Goal: Information Seeking & Learning: Learn about a topic

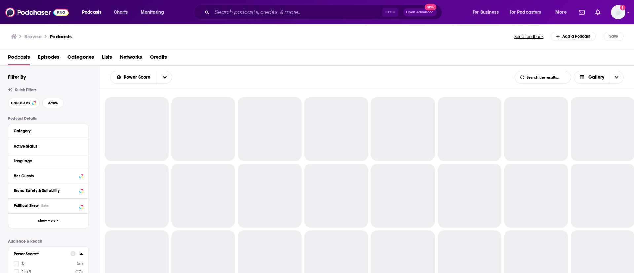
scroll to position [127, 0]
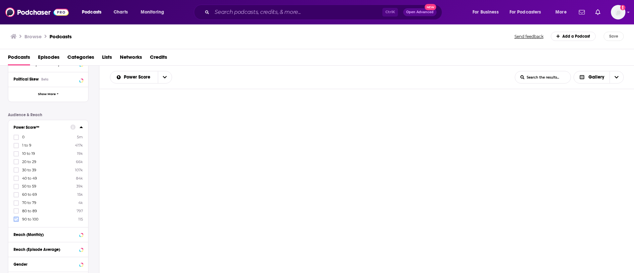
click at [14, 219] on label at bounding box center [16, 219] width 5 height 5
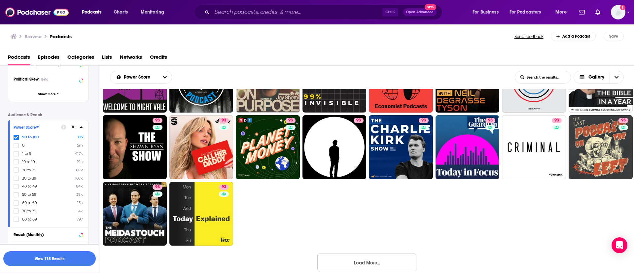
scroll to position [323, 0]
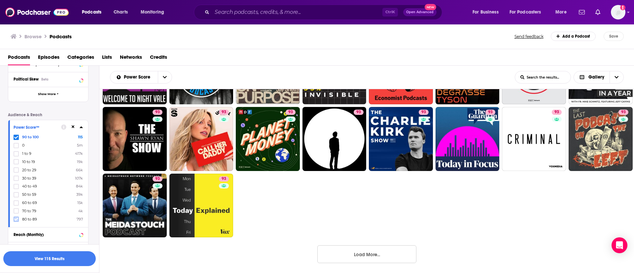
click at [15, 218] on icon at bounding box center [16, 219] width 4 height 4
click at [17, 143] on span at bounding box center [16, 145] width 5 height 5
click at [55, 262] on button "View 797 Results" at bounding box center [49, 258] width 93 height 15
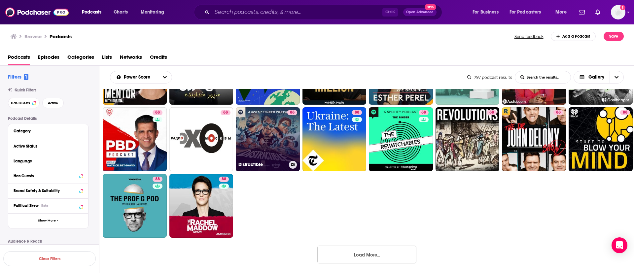
scroll to position [323, 0]
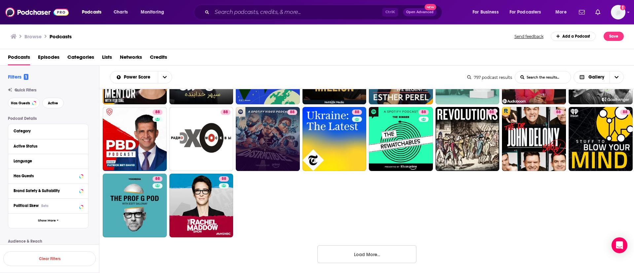
click at [366, 257] on button "Load More..." at bounding box center [366, 254] width 99 height 18
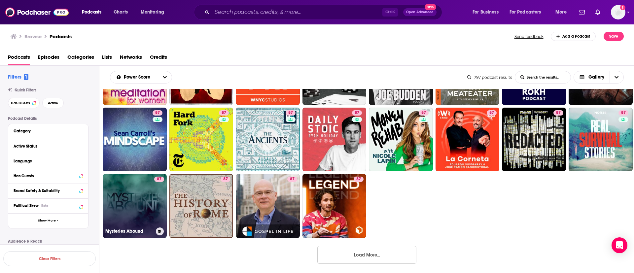
scroll to position [723, 0]
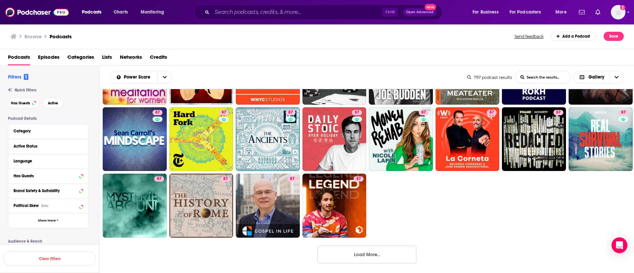
click at [379, 255] on button "Load More..." at bounding box center [366, 255] width 99 height 18
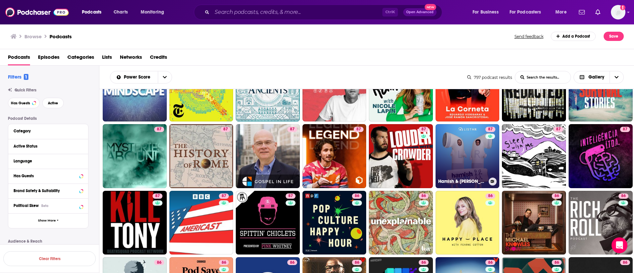
scroll to position [822, 0]
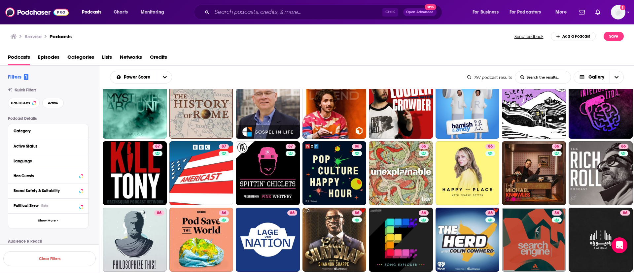
drag, startPoint x: 603, startPoint y: 99, endPoint x: 238, endPoint y: 56, distance: 367.4
click at [238, 56] on div "Podcasts Episodes Categories Lists Networks Credits" at bounding box center [318, 59] width 621 height 14
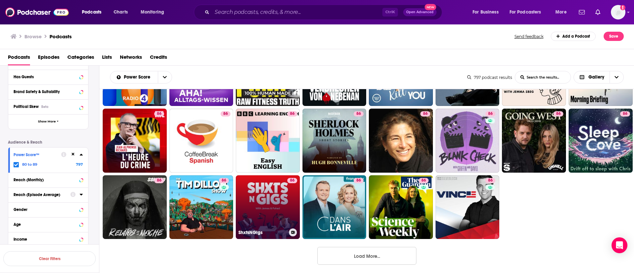
scroll to position [1122, 0]
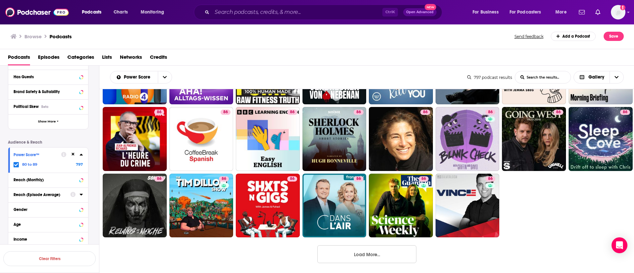
click at [362, 249] on button "Load More..." at bounding box center [366, 254] width 99 height 18
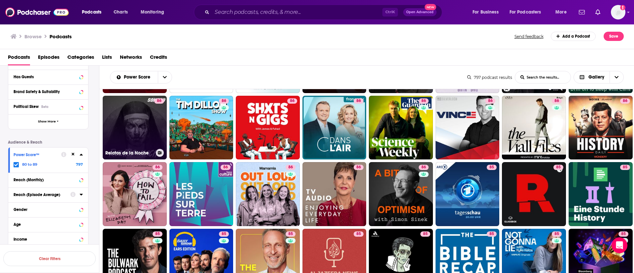
scroll to position [1221, 0]
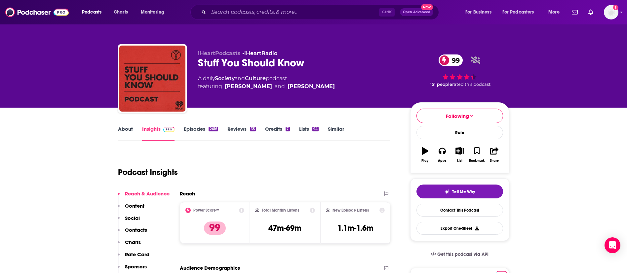
click at [195, 125] on div "About Insights Episodes 2616 Reviews 35 Credits 7 Lists 94 Similar" at bounding box center [254, 133] width 273 height 16
click at [198, 130] on link "Episodes 2616" at bounding box center [201, 133] width 34 height 15
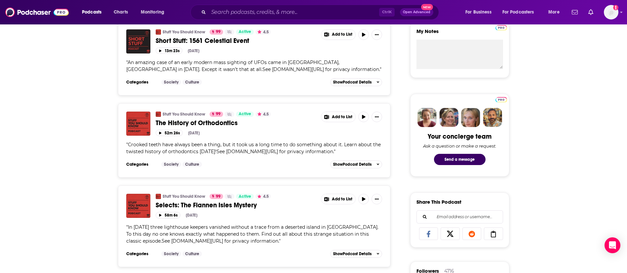
scroll to position [248, 0]
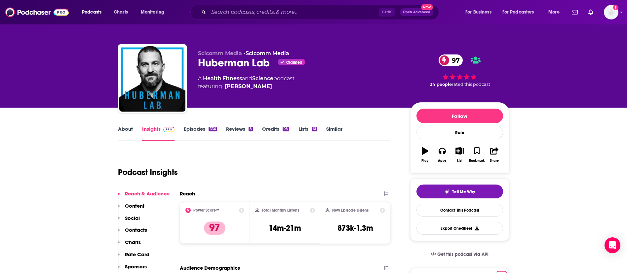
click at [193, 131] on link "Episodes 336" at bounding box center [200, 133] width 33 height 15
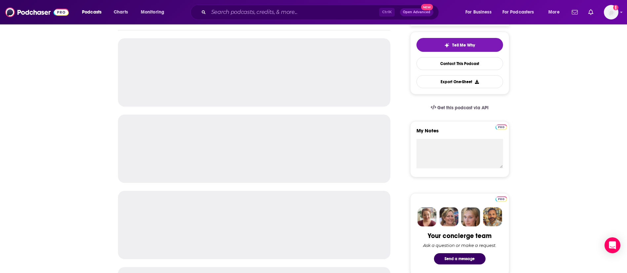
scroll to position [149, 0]
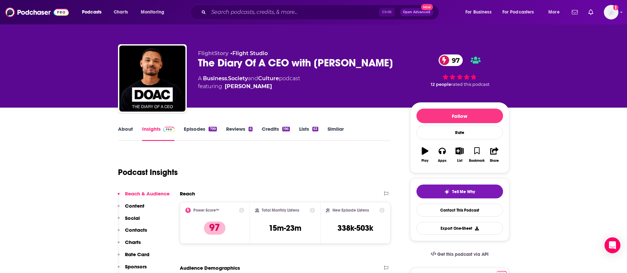
click at [193, 130] on link "Episodes 799" at bounding box center [200, 133] width 33 height 15
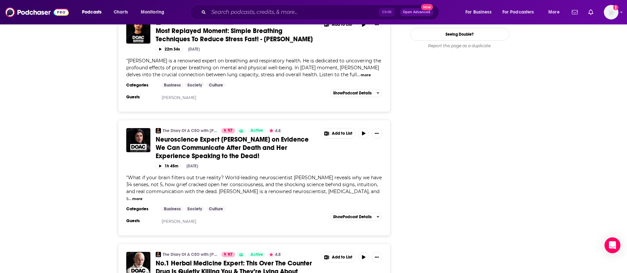
scroll to position [942, 0]
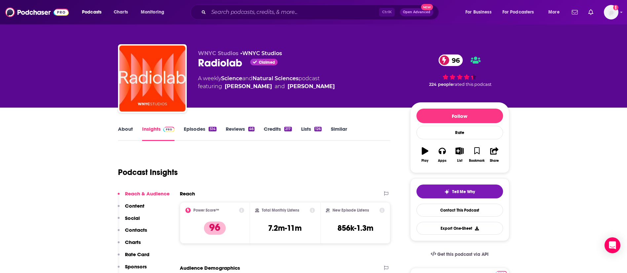
click at [195, 132] on link "Episodes 514" at bounding box center [200, 133] width 32 height 15
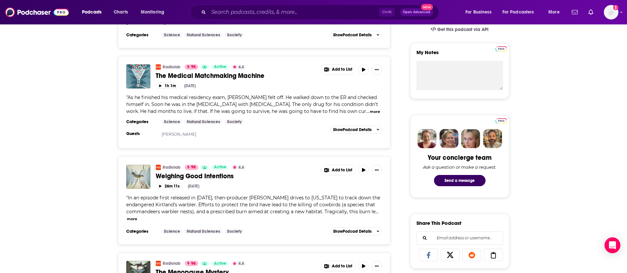
scroll to position [248, 0]
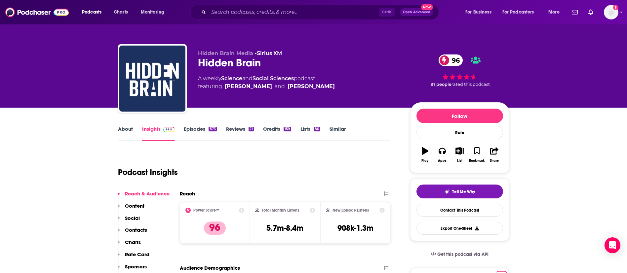
click at [194, 128] on link "Episodes 573" at bounding box center [200, 133] width 33 height 15
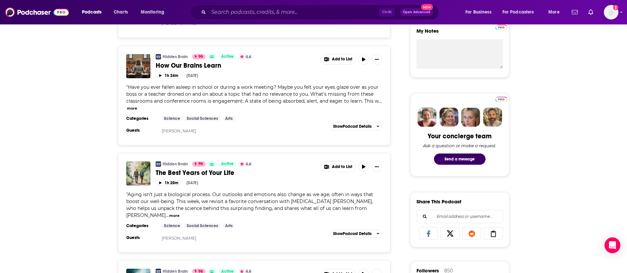
scroll to position [248, 0]
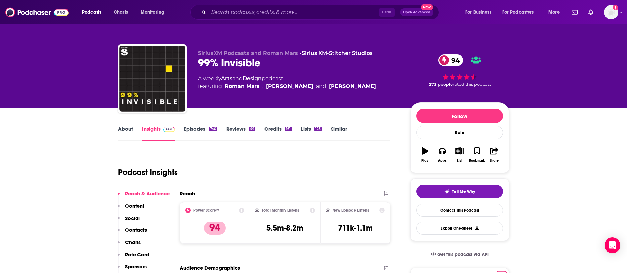
click at [126, 133] on link "About" at bounding box center [125, 133] width 15 height 15
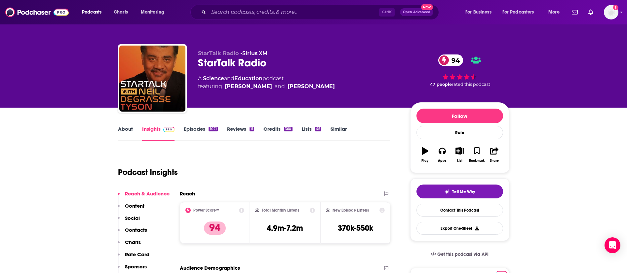
click at [203, 131] on link "Episodes 1021" at bounding box center [201, 133] width 34 height 15
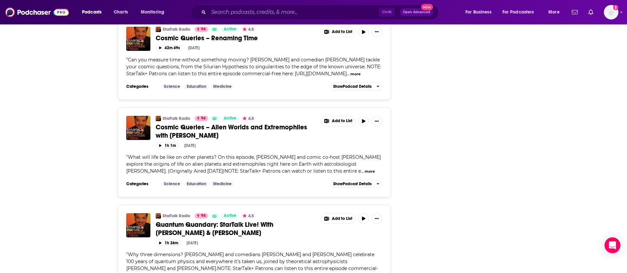
scroll to position [2379, 0]
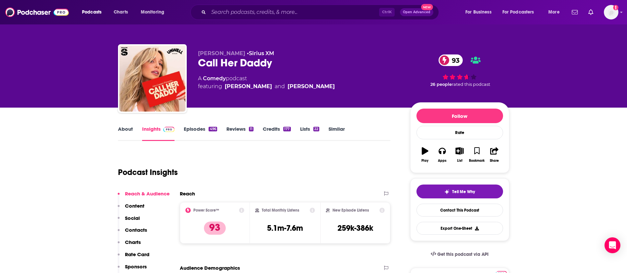
click at [199, 128] on link "Episodes 496" at bounding box center [200, 133] width 33 height 15
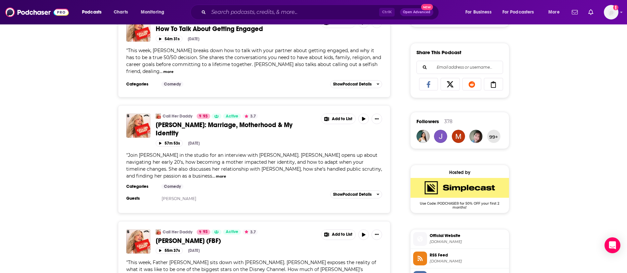
scroll to position [297, 0]
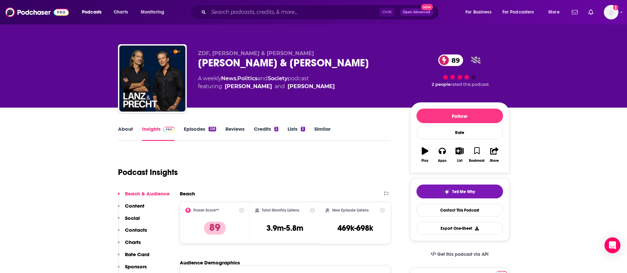
drag, startPoint x: 145, startPoint y: 126, endPoint x: 140, endPoint y: 127, distance: 4.7
click at [145, 126] on link "Insights" at bounding box center [158, 133] width 33 height 15
click at [134, 128] on div "About" at bounding box center [130, 133] width 24 height 15
click at [132, 129] on link "About" at bounding box center [125, 133] width 15 height 15
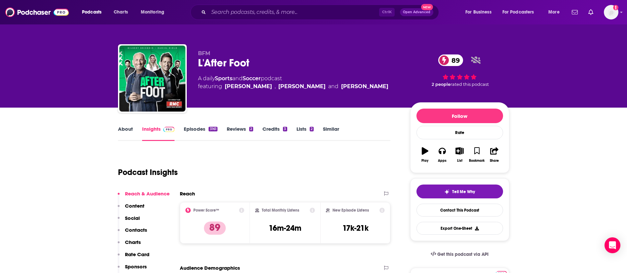
click at [130, 130] on link "About" at bounding box center [125, 133] width 15 height 15
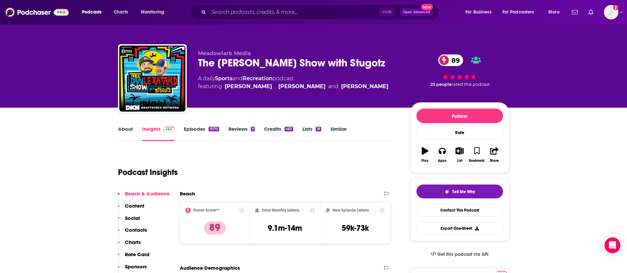
click at [206, 132] on link "Episodes 9270" at bounding box center [201, 133] width 35 height 15
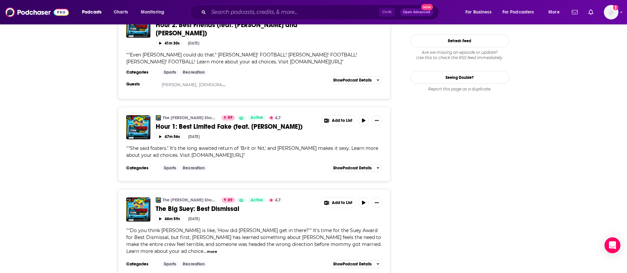
scroll to position [842, 0]
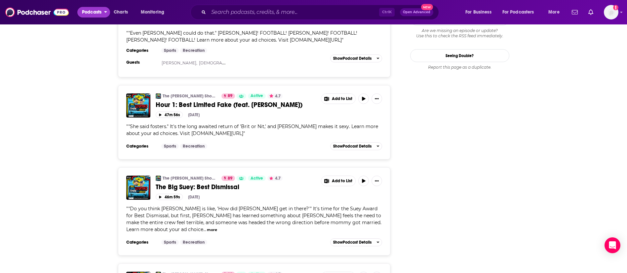
click at [99, 13] on span "Podcasts" at bounding box center [91, 12] width 19 height 9
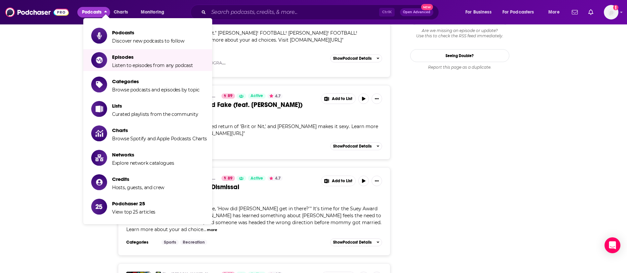
click at [108, 43] on link "Podcasts Discover new podcasts to follow" at bounding box center [149, 35] width 116 height 17
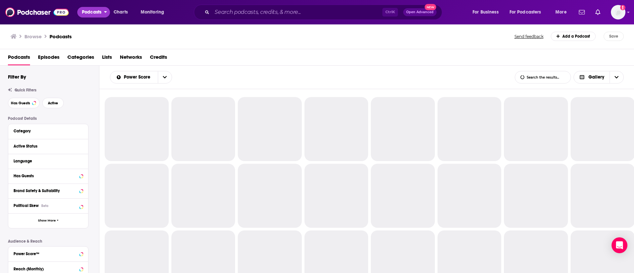
click at [97, 14] on span "Podcasts" at bounding box center [91, 12] width 19 height 9
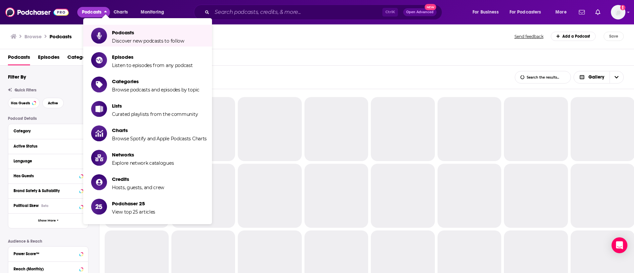
click at [258, 56] on div "Podcasts Episodes Categories Lists Networks Credits" at bounding box center [318, 59] width 621 height 14
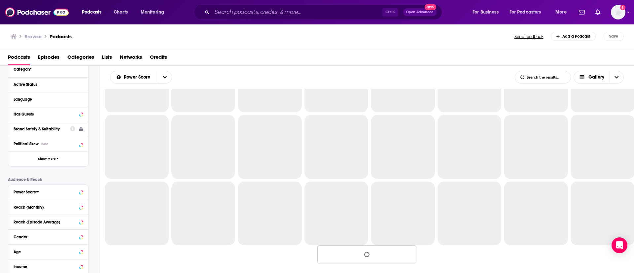
scroll to position [127, 0]
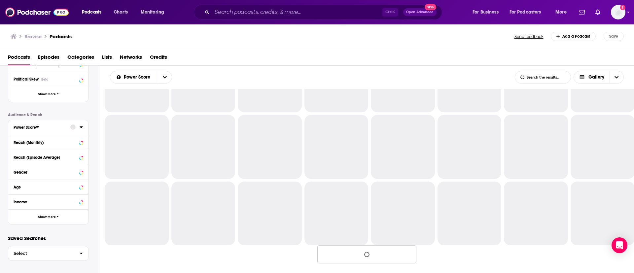
click at [55, 127] on div "Power Score™" at bounding box center [40, 127] width 53 height 5
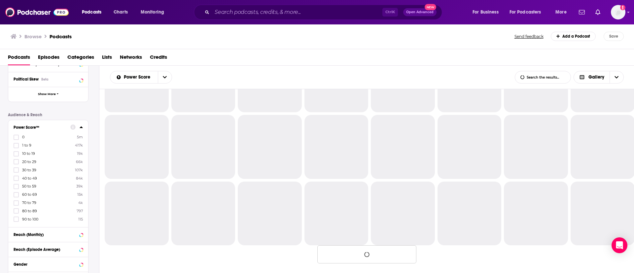
scroll to position [323, 0]
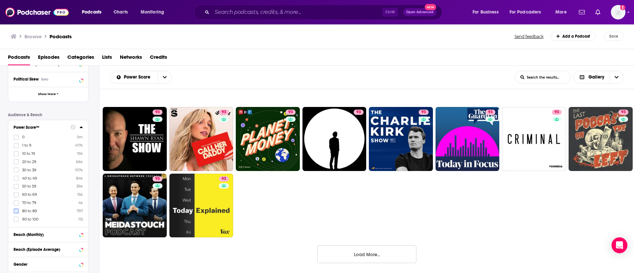
click at [15, 210] on icon at bounding box center [16, 211] width 4 height 4
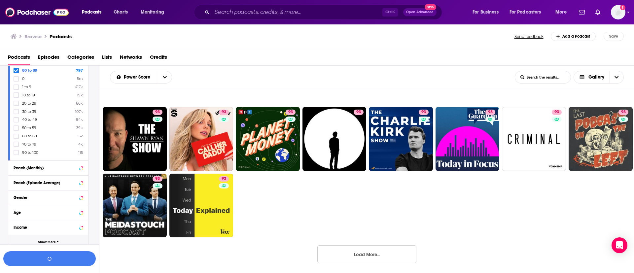
scroll to position [219, 0]
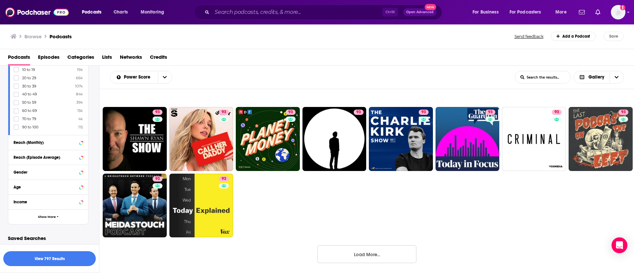
click at [63, 255] on button "View 797 Results" at bounding box center [49, 258] width 93 height 15
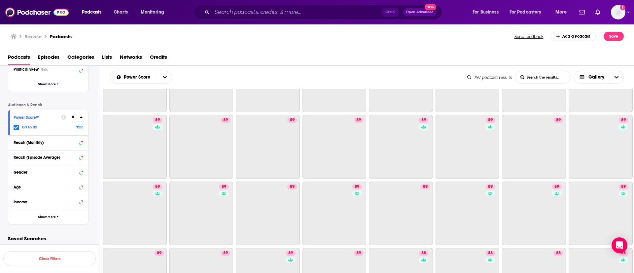
scroll to position [323, 0]
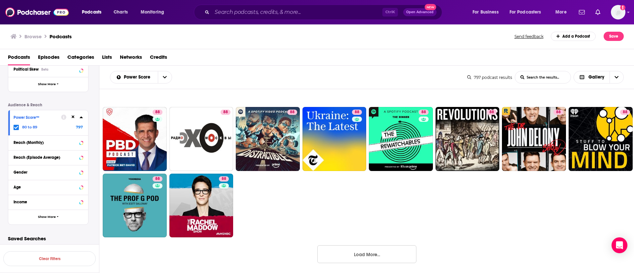
click at [373, 256] on button "Load More..." at bounding box center [366, 254] width 99 height 18
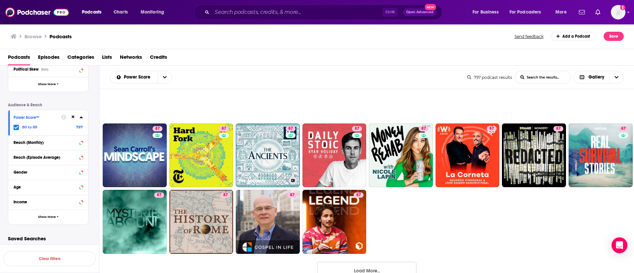
scroll to position [723, 0]
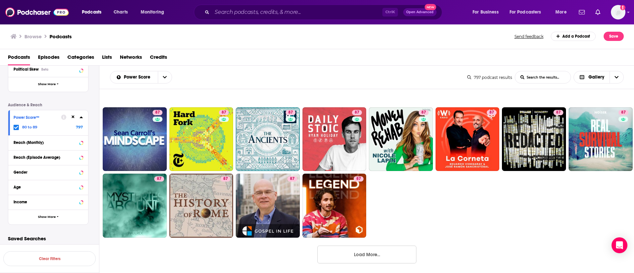
click at [371, 259] on button "Load More..." at bounding box center [366, 255] width 99 height 18
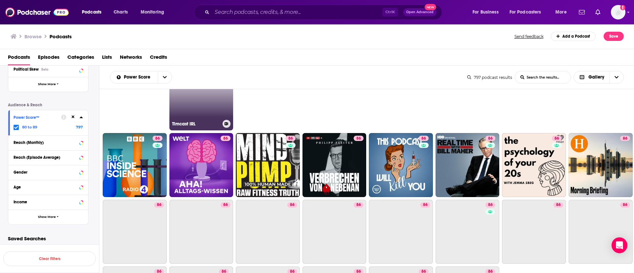
scroll to position [1119, 0]
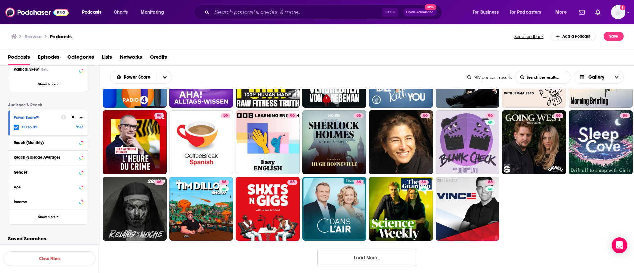
click at [378, 253] on button "Load More..." at bounding box center [366, 258] width 99 height 18
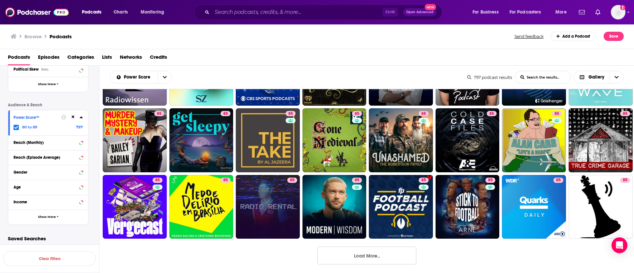
scroll to position [1522, 0]
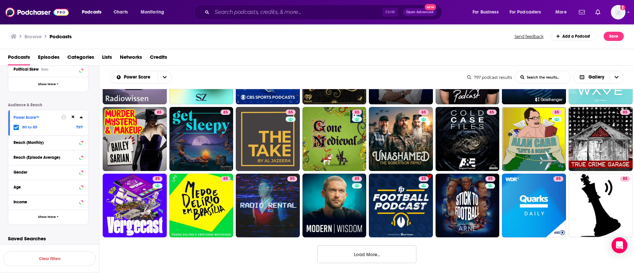
click at [391, 250] on button "Load More..." at bounding box center [366, 254] width 99 height 18
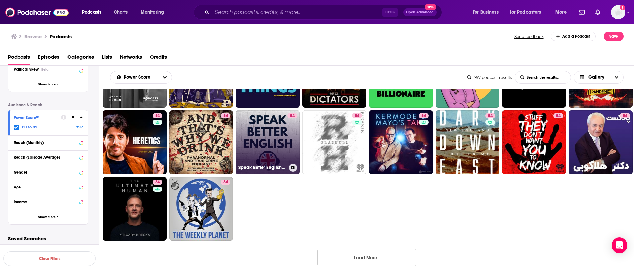
scroll to position [1988, 0]
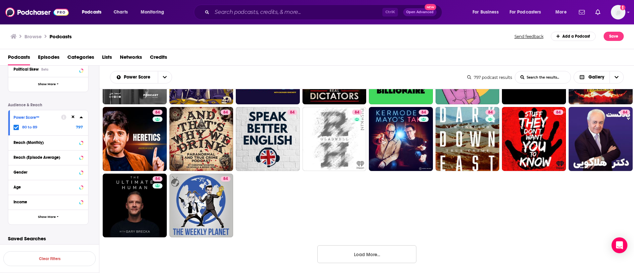
click at [381, 259] on button "Load More..." at bounding box center [366, 254] width 99 height 18
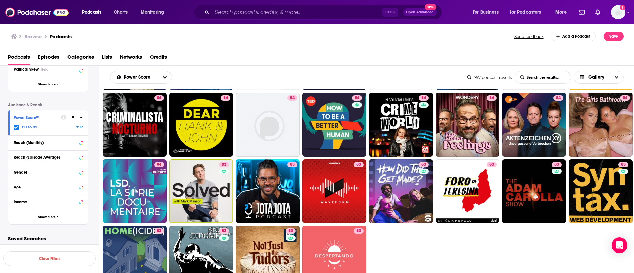
scroll to position [2385, 0]
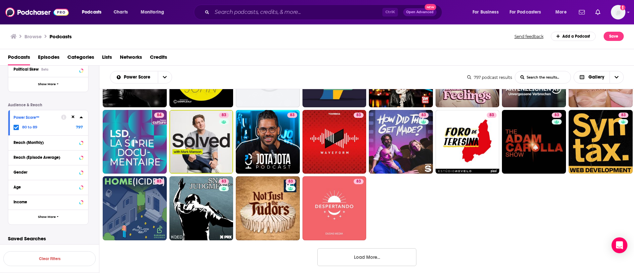
drag, startPoint x: 153, startPoint y: 209, endPoint x: 450, endPoint y: 212, distance: 297.0
click at [368, 253] on button "Load More..." at bounding box center [366, 257] width 99 height 18
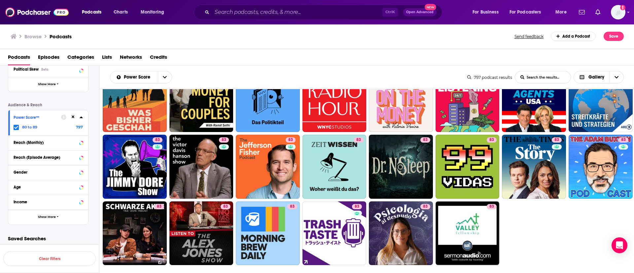
scroll to position [2781, 0]
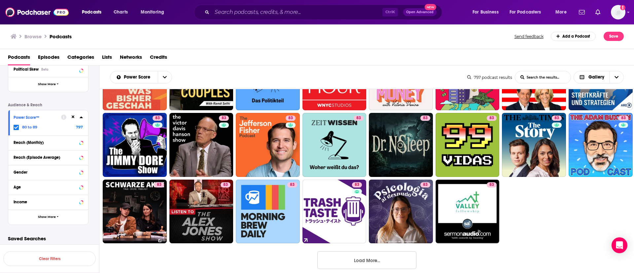
click at [393, 257] on button "Load More..." at bounding box center [366, 260] width 99 height 18
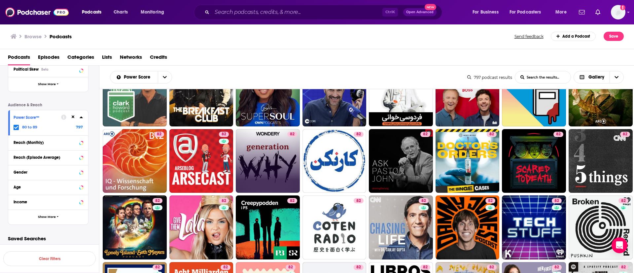
scroll to position [2979, 0]
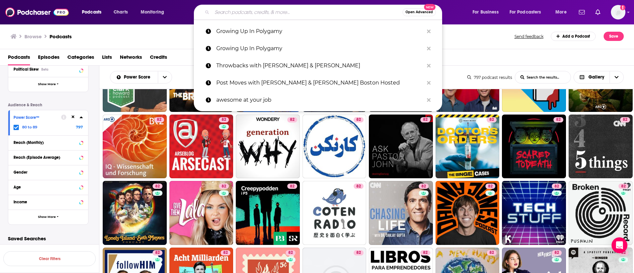
click at [227, 13] on input "Search podcasts, credits, & more..." at bounding box center [307, 12] width 191 height 11
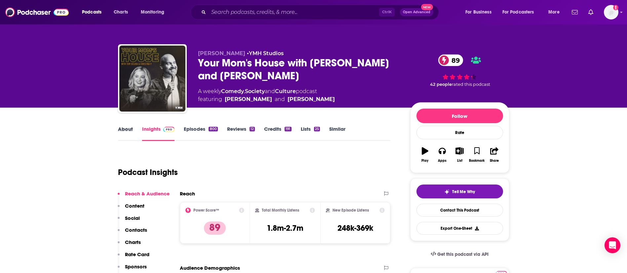
click at [132, 129] on div "About" at bounding box center [130, 133] width 24 height 15
click at [130, 131] on link "About" at bounding box center [125, 133] width 15 height 15
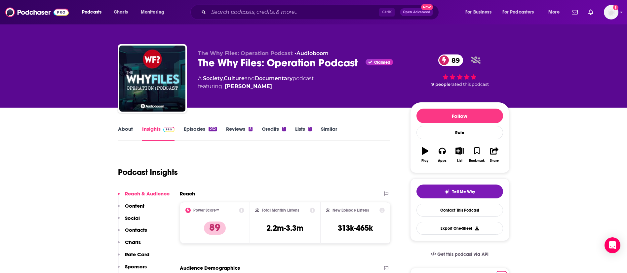
click at [119, 126] on link "About" at bounding box center [125, 133] width 15 height 15
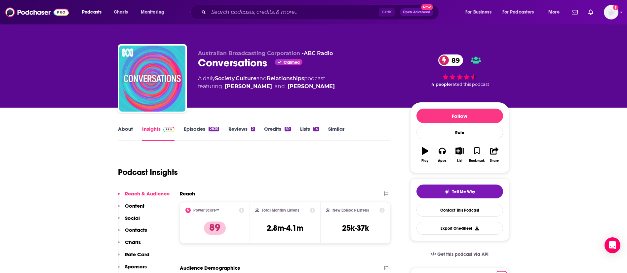
click at [130, 127] on link "About" at bounding box center [125, 133] width 15 height 15
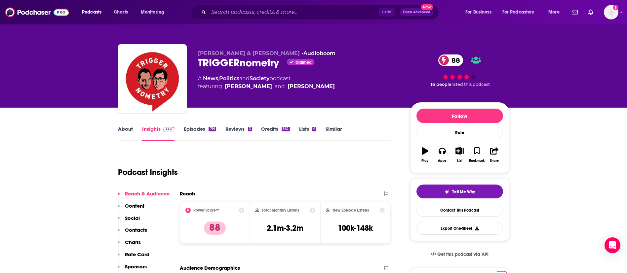
click at [126, 126] on div "About Insights Episodes 719 Reviews 3 Credits 362 Lists 9 Similar" at bounding box center [254, 133] width 273 height 16
click at [128, 129] on link "About" at bounding box center [125, 133] width 15 height 15
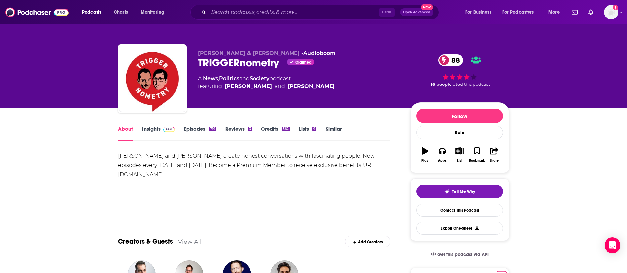
click at [208, 129] on div "719" at bounding box center [211, 129] width 7 height 5
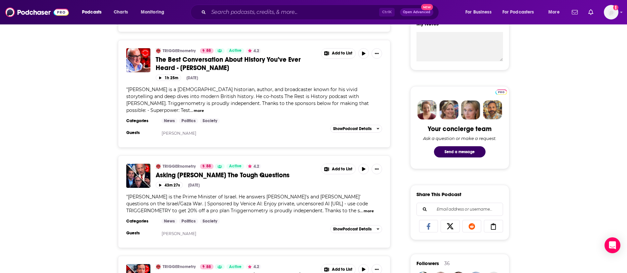
scroll to position [297, 0]
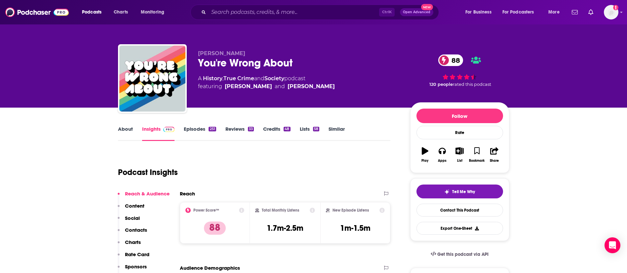
click at [129, 136] on link "About" at bounding box center [125, 133] width 15 height 15
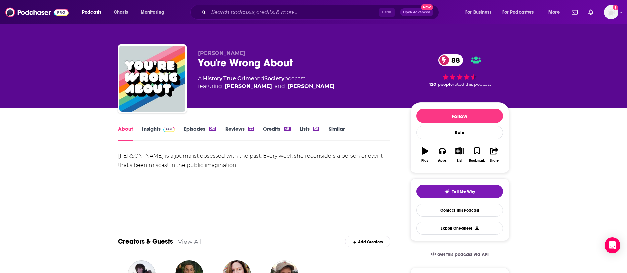
click at [202, 129] on link "Episodes 251" at bounding box center [200, 133] width 32 height 15
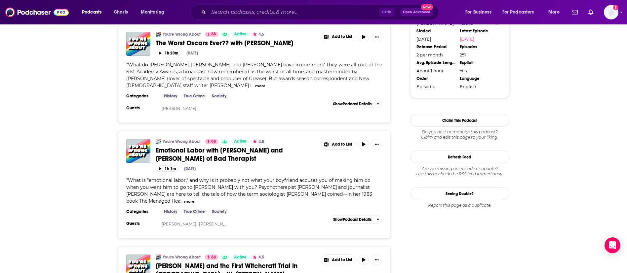
scroll to position [842, 0]
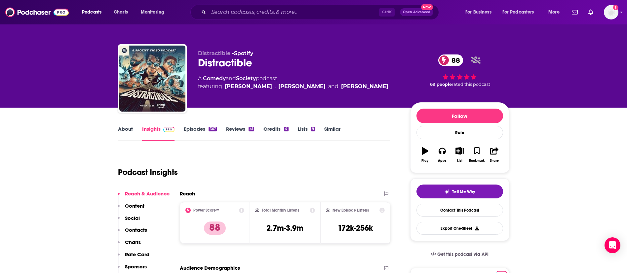
click at [128, 127] on div "About Insights Episodes 367 Reviews 41 Credits 4 Lists 9 Similar" at bounding box center [254, 133] width 273 height 16
click at [125, 132] on link "About" at bounding box center [125, 133] width 15 height 15
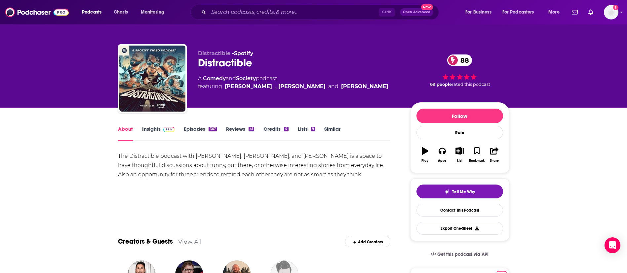
click at [194, 128] on link "Episodes 367" at bounding box center [200, 133] width 33 height 15
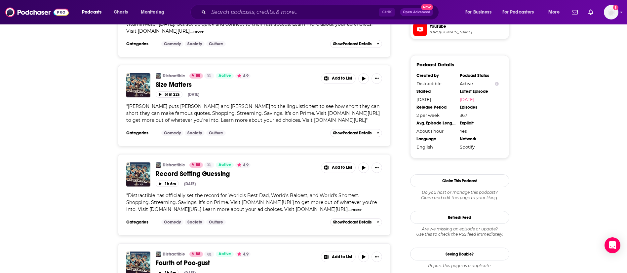
scroll to position [595, 0]
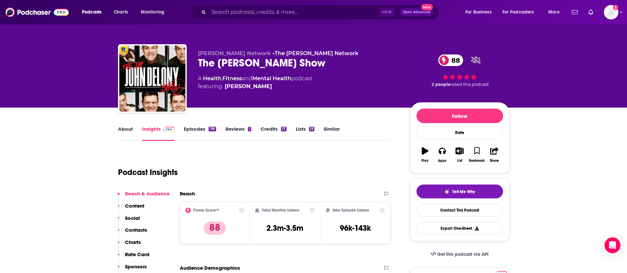
click at [131, 129] on link "About" at bounding box center [125, 133] width 15 height 15
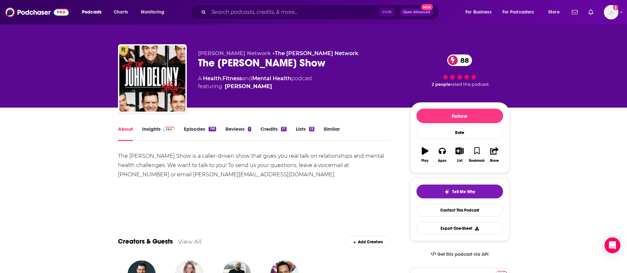
click at [190, 125] on div "About Insights Episodes 791 Reviews 1 Credits 17 Lists 13 Similar" at bounding box center [254, 133] width 273 height 16
click at [199, 131] on link "Episodes 791" at bounding box center [200, 133] width 32 height 15
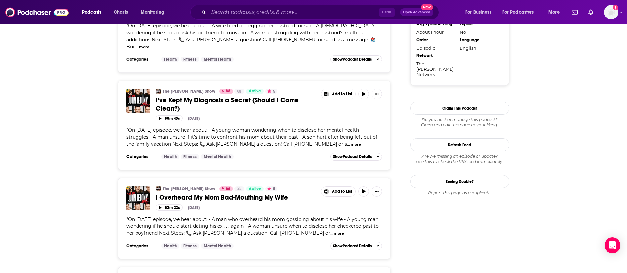
scroll to position [793, 0]
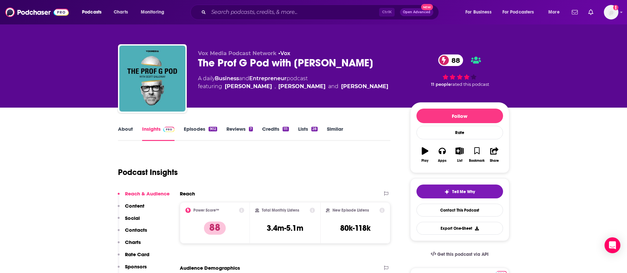
click at [127, 129] on link "About" at bounding box center [125, 133] width 15 height 15
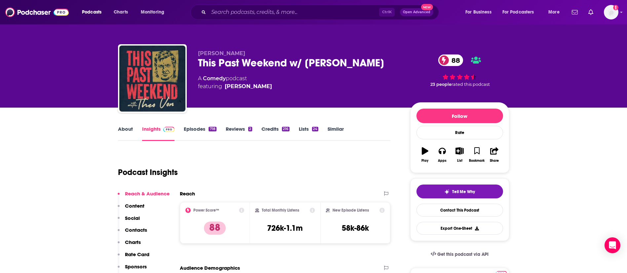
click at [128, 132] on link "About" at bounding box center [125, 133] width 15 height 15
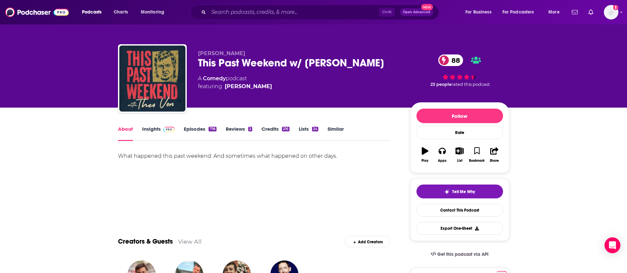
click at [196, 129] on link "Episodes 718" at bounding box center [200, 133] width 32 height 15
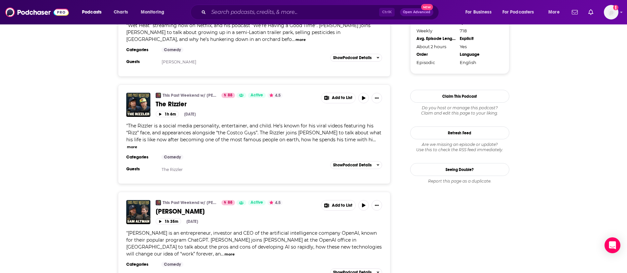
scroll to position [743, 0]
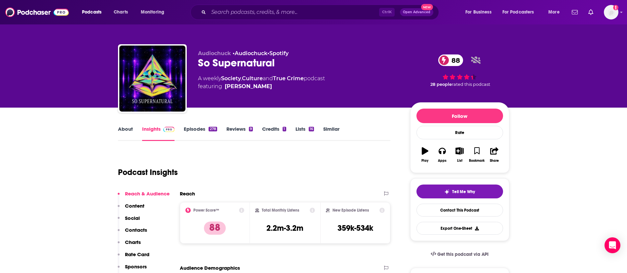
click at [129, 125] on div "About Insights Episodes 278 Reviews 9 Credits 1 Lists 16 Similar" at bounding box center [254, 133] width 273 height 16
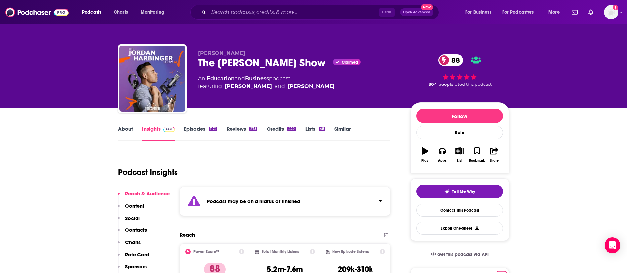
click at [127, 127] on link "About" at bounding box center [125, 133] width 15 height 15
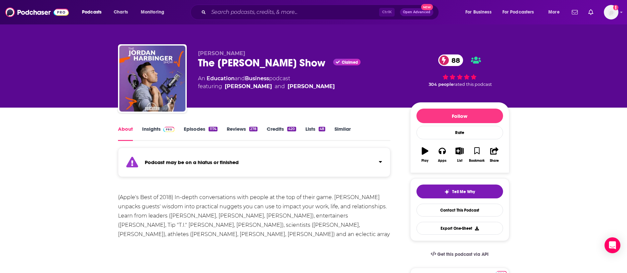
click at [205, 128] on link "Episodes 1174" at bounding box center [200, 133] width 33 height 15
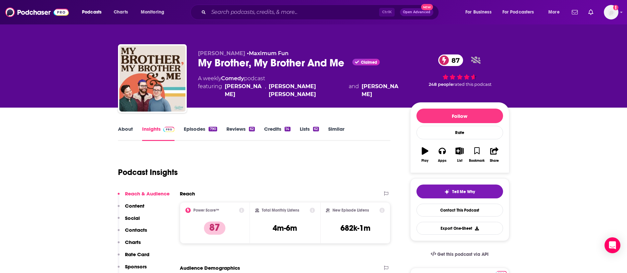
click at [124, 130] on link "About" at bounding box center [125, 133] width 15 height 15
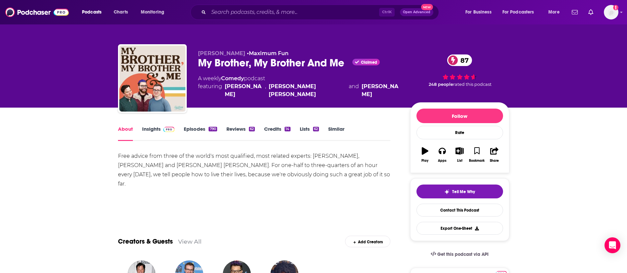
click at [200, 129] on link "Episodes 790" at bounding box center [200, 133] width 33 height 15
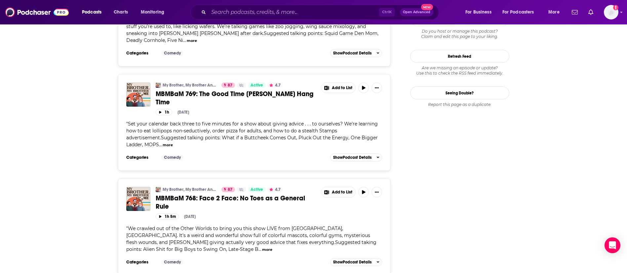
scroll to position [892, 0]
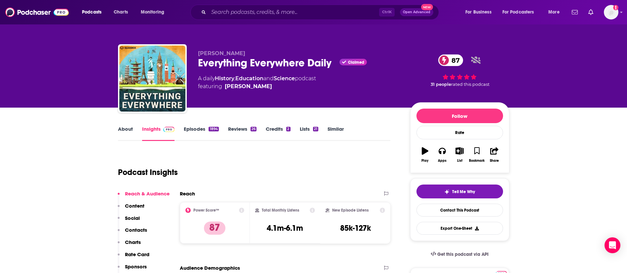
click at [125, 134] on link "About" at bounding box center [125, 133] width 15 height 15
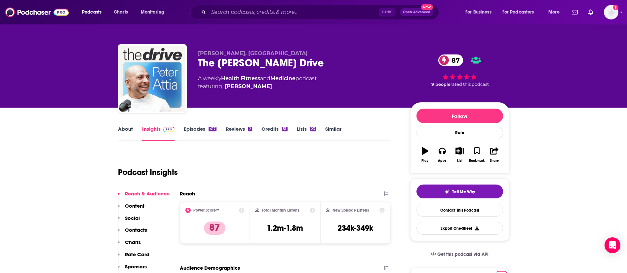
click at [126, 128] on link "About" at bounding box center [125, 133] width 15 height 15
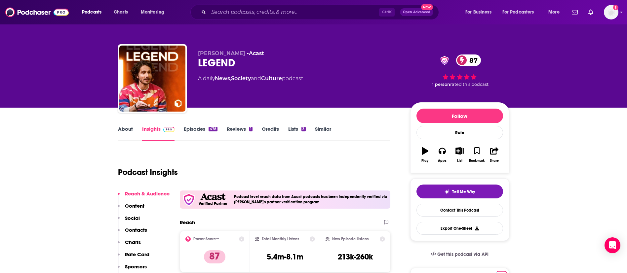
click at [130, 128] on link "About" at bounding box center [125, 133] width 15 height 15
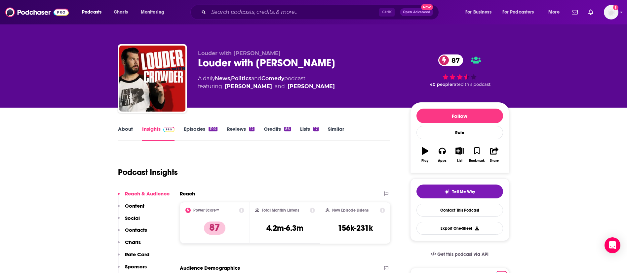
click at [120, 134] on link "About" at bounding box center [125, 133] width 15 height 15
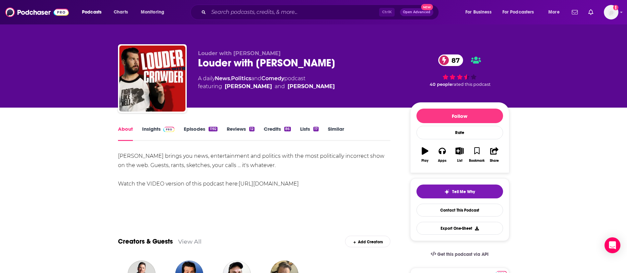
click at [203, 128] on link "Episodes 1192" at bounding box center [200, 133] width 33 height 15
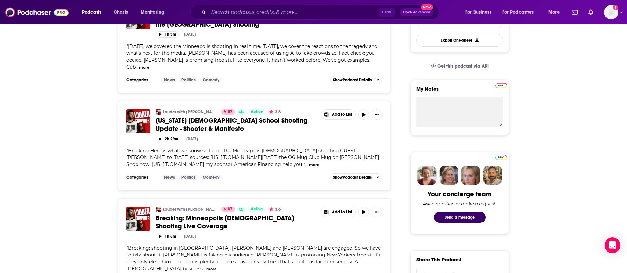
scroll to position [198, 0]
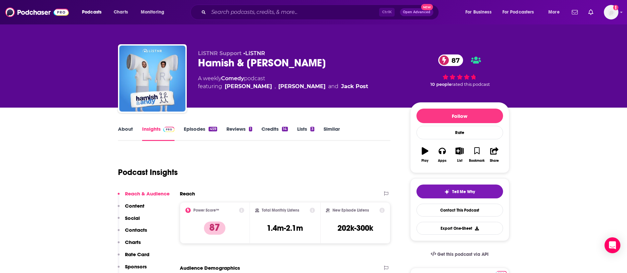
click at [126, 127] on link "About" at bounding box center [125, 133] width 15 height 15
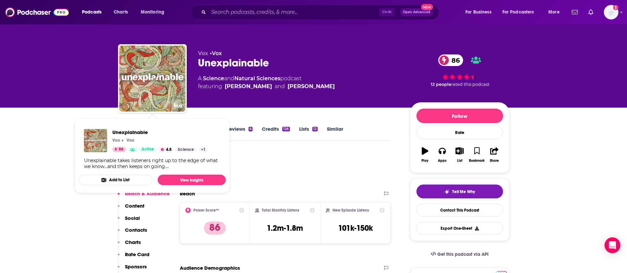
click at [129, 126] on div "Unexplainable Vox Vox 86 Active 4.5 Science + 1 Unexplainable takes listeners r…" at bounding box center [152, 149] width 147 height 51
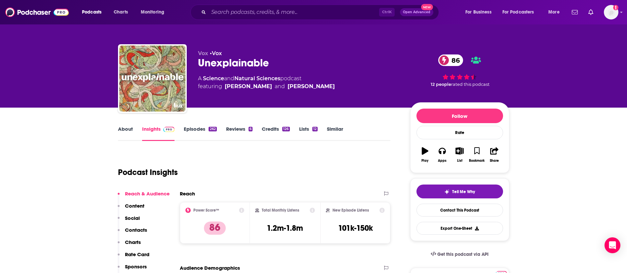
click at [124, 128] on link "About" at bounding box center [125, 133] width 15 height 15
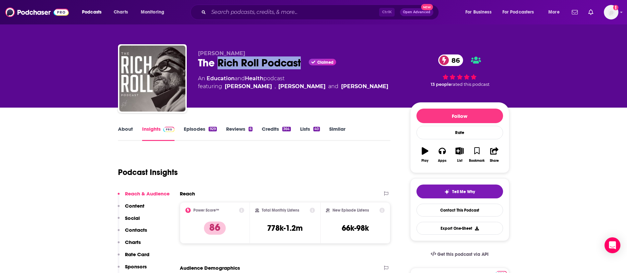
drag, startPoint x: 218, startPoint y: 60, endPoint x: 300, endPoint y: 64, distance: 82.0
click at [300, 64] on div "The [PERSON_NAME] Podcast Claimed 86" at bounding box center [299, 62] width 202 height 13
copy h2 "[PERSON_NAME] Podcast"
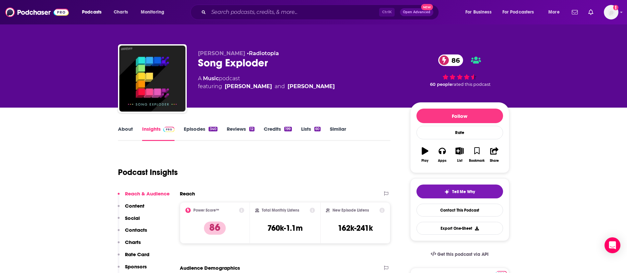
click at [202, 129] on link "Episodes 340" at bounding box center [200, 133] width 33 height 15
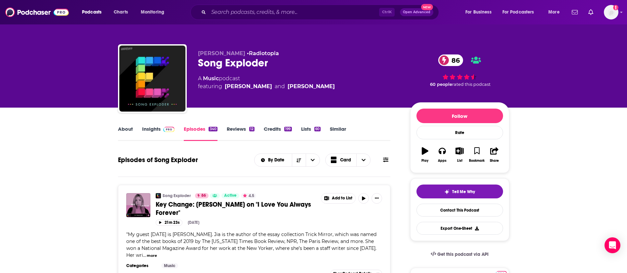
click at [151, 130] on link "Insights" at bounding box center [158, 133] width 33 height 15
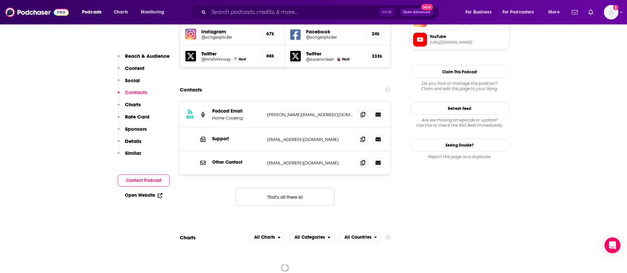
scroll to position [644, 0]
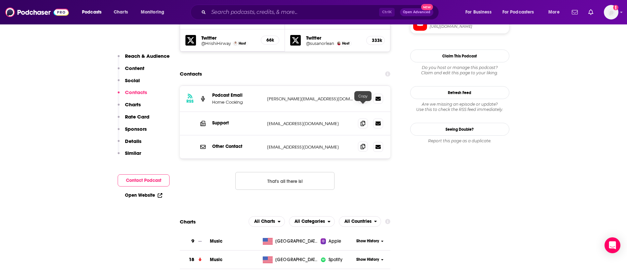
click at [361, 144] on icon at bounding box center [362, 146] width 5 height 5
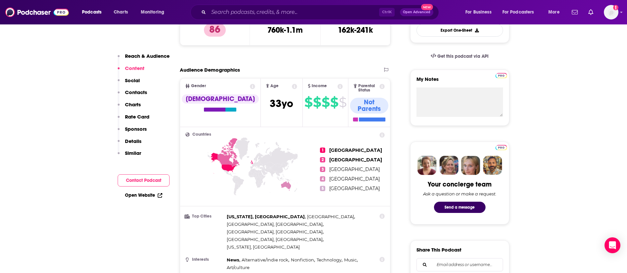
scroll to position [0, 0]
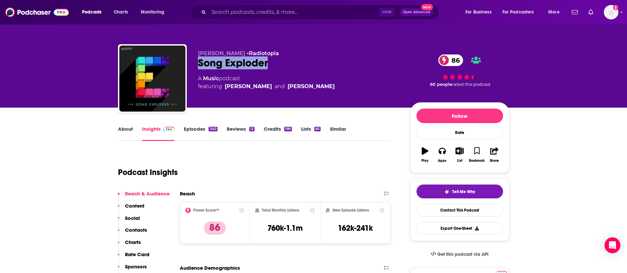
drag, startPoint x: 231, startPoint y: 62, endPoint x: 187, endPoint y: 61, distance: 44.3
click at [187, 61] on div "Hrishikesh Hirway • Radiotopia Song Exploder 86 A Music podcast featuring Hrish…" at bounding box center [313, 79] width 391 height 71
copy h2 "Song Exploder"
click at [128, 129] on link "About" at bounding box center [125, 133] width 15 height 15
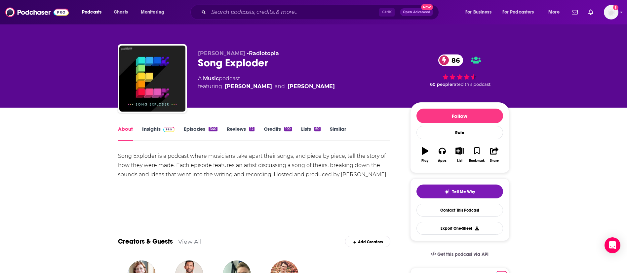
copy div "Hrishikesh Hirway"
drag, startPoint x: 340, startPoint y: 173, endPoint x: 385, endPoint y: 175, distance: 44.3
click at [385, 175] on div "Song Exploder is a podcast where musicians take apart their songs, and piece by…" at bounding box center [254, 166] width 273 height 28
drag, startPoint x: 261, startPoint y: 62, endPoint x: 190, endPoint y: 61, distance: 71.0
click at [190, 61] on div "Hrishikesh Hirway • Radiotopia Song Exploder 86 A Music podcast featuring Hrish…" at bounding box center [313, 79] width 391 height 71
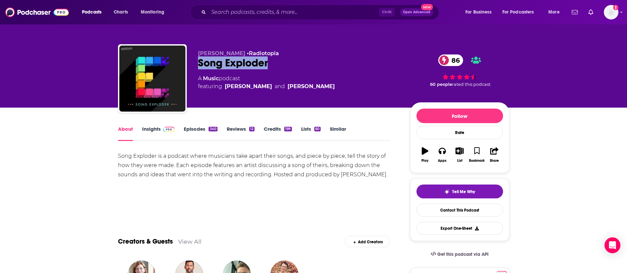
copy h1 "Song Exploder"
click at [155, 131] on link "Insights" at bounding box center [158, 133] width 33 height 15
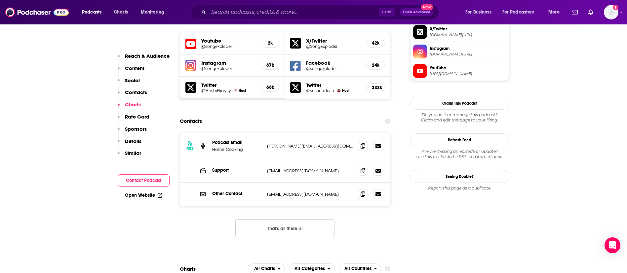
scroll to position [595, 0]
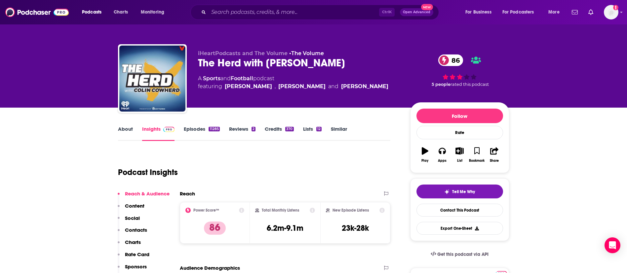
click at [126, 128] on link "About" at bounding box center [125, 133] width 15 height 15
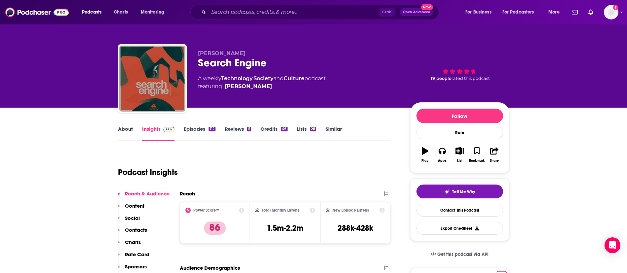
click at [129, 129] on link "About" at bounding box center [125, 133] width 15 height 15
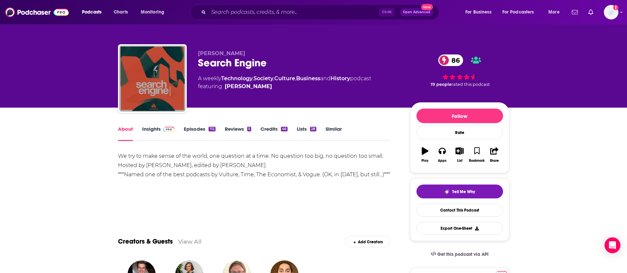
click at [194, 126] on link "Episodes 112" at bounding box center [199, 133] width 31 height 15
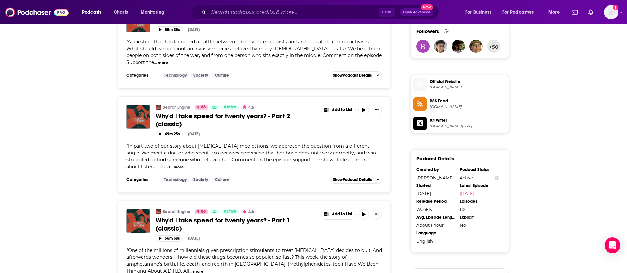
scroll to position [496, 0]
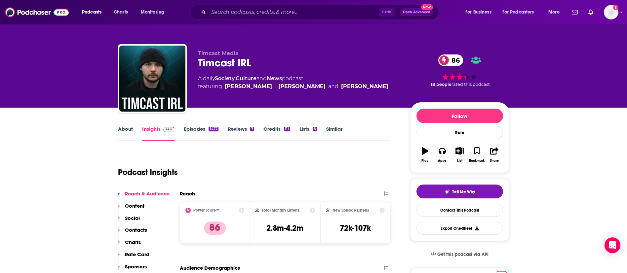
click at [130, 128] on link "About" at bounding box center [125, 133] width 15 height 15
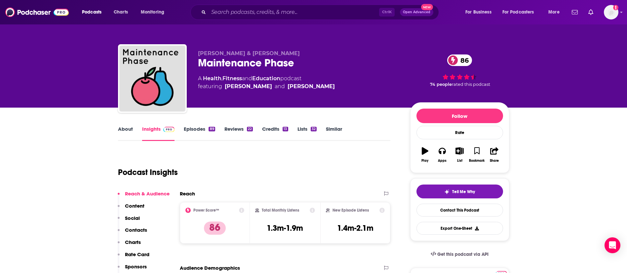
click at [125, 132] on link "About" at bounding box center [125, 133] width 15 height 15
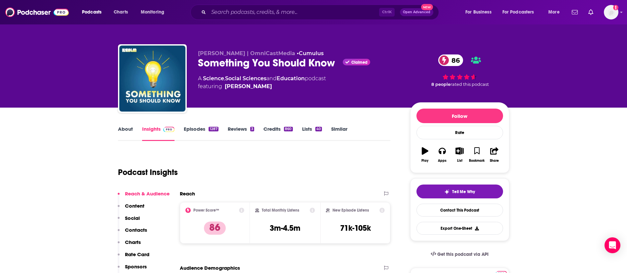
click at [127, 128] on link "About" at bounding box center [125, 133] width 15 height 15
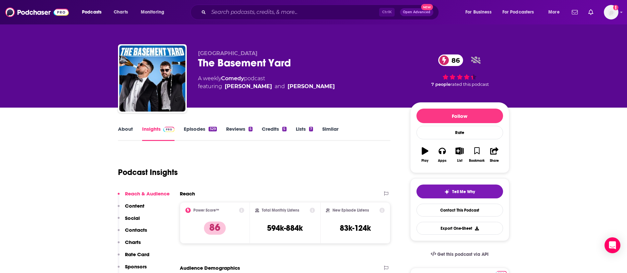
click at [122, 130] on link "About" at bounding box center [125, 133] width 15 height 15
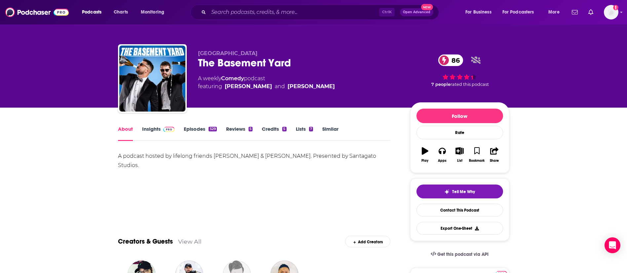
click at [206, 128] on link "Episodes 529" at bounding box center [200, 133] width 33 height 15
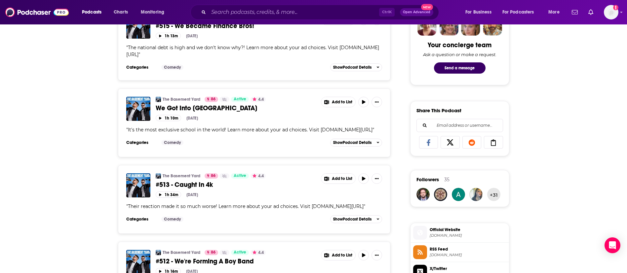
scroll to position [347, 0]
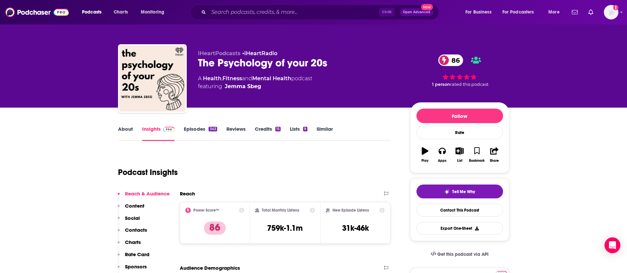
click at [127, 129] on link "About" at bounding box center [125, 133] width 15 height 15
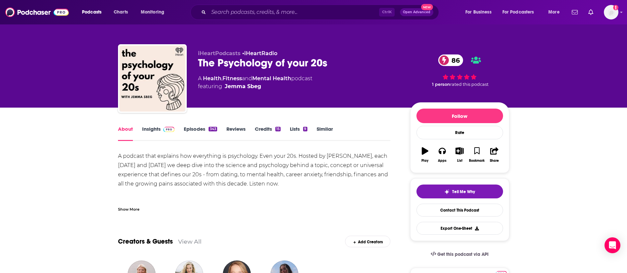
click at [207, 129] on link "Episodes 343" at bounding box center [200, 133] width 33 height 15
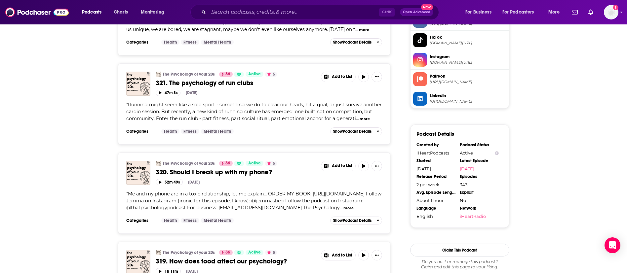
scroll to position [595, 0]
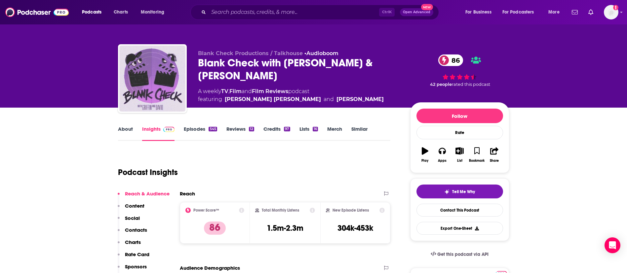
click at [122, 130] on link "About" at bounding box center [125, 133] width 15 height 15
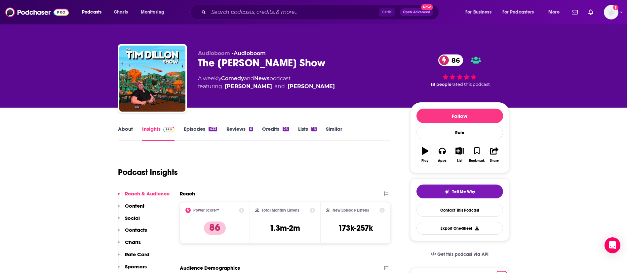
click at [123, 128] on link "About" at bounding box center [125, 133] width 15 height 15
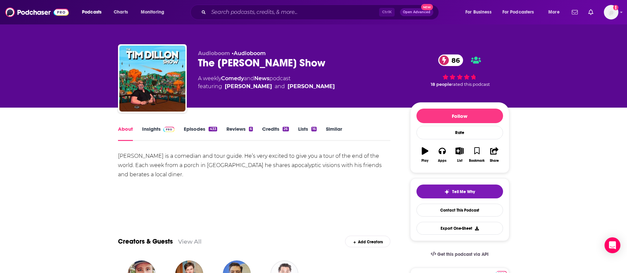
click at [202, 132] on link "Episodes 433" at bounding box center [200, 133] width 33 height 15
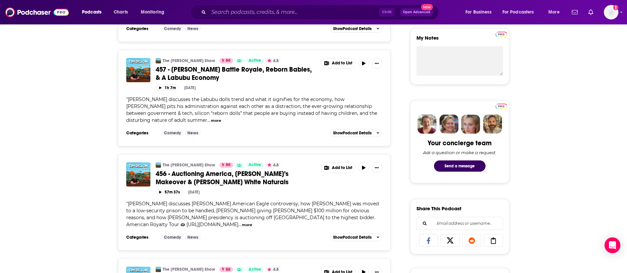
scroll to position [248, 0]
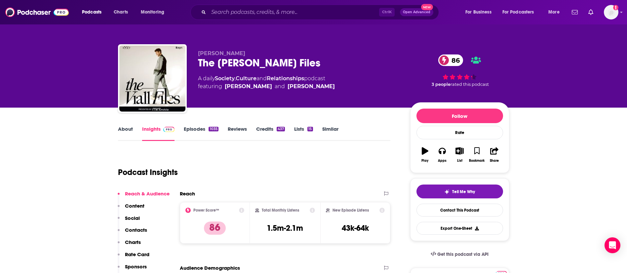
click at [129, 129] on link "About" at bounding box center [125, 133] width 15 height 15
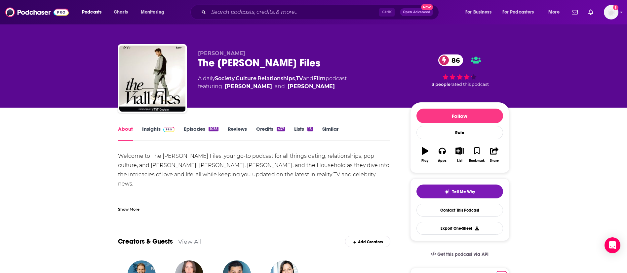
click at [197, 127] on link "Episodes 1035" at bounding box center [201, 133] width 34 height 15
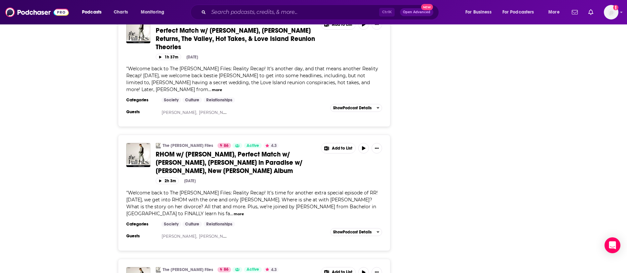
scroll to position [1090, 0]
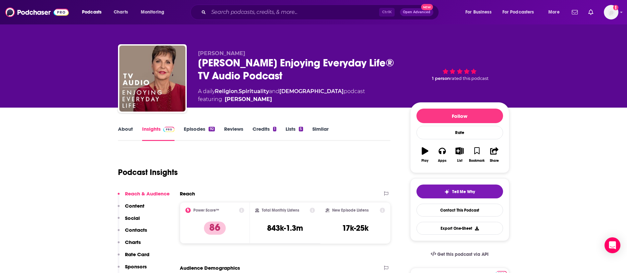
click at [126, 130] on link "About" at bounding box center [125, 133] width 15 height 15
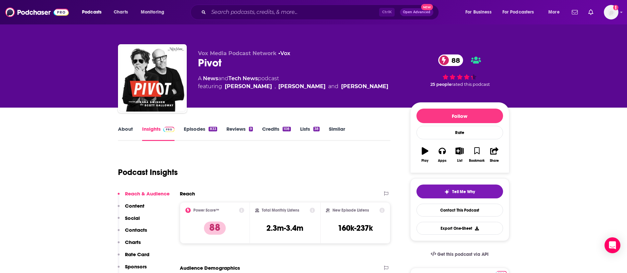
click at [130, 129] on link "About" at bounding box center [125, 133] width 15 height 15
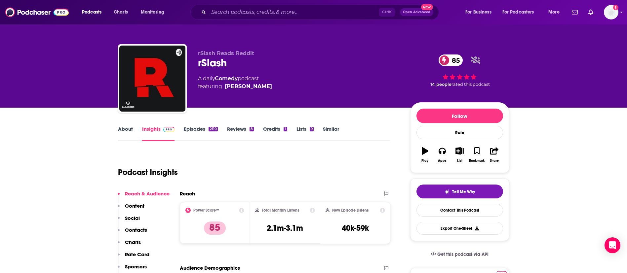
click at [129, 133] on link "About" at bounding box center [125, 133] width 15 height 15
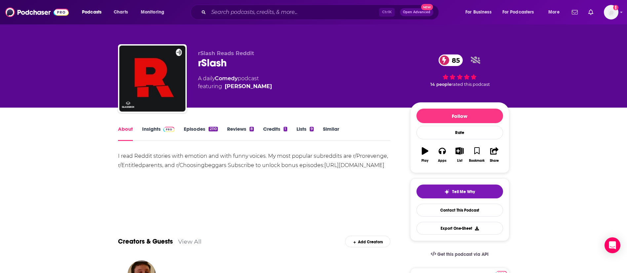
click at [187, 131] on link "Episodes 2110" at bounding box center [201, 133] width 34 height 15
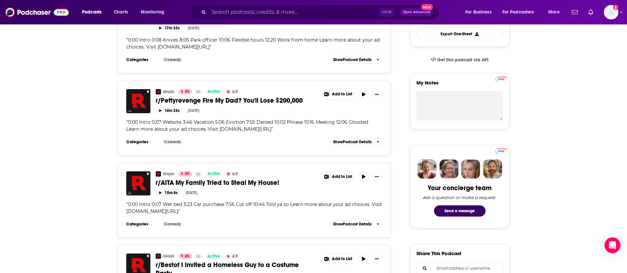
scroll to position [198, 0]
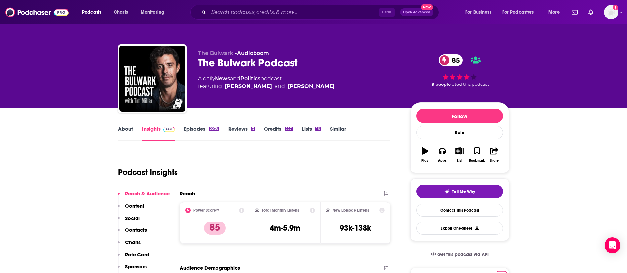
click at [123, 129] on link "About" at bounding box center [125, 133] width 15 height 15
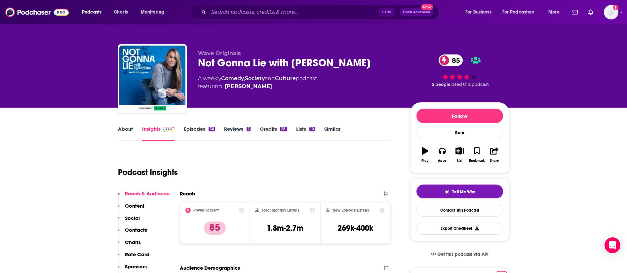
click at [124, 133] on link "About" at bounding box center [125, 133] width 15 height 15
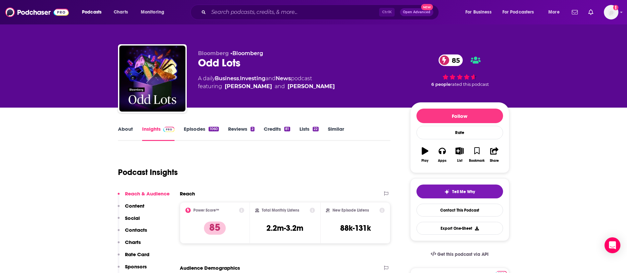
click at [122, 129] on link "About" at bounding box center [125, 133] width 15 height 15
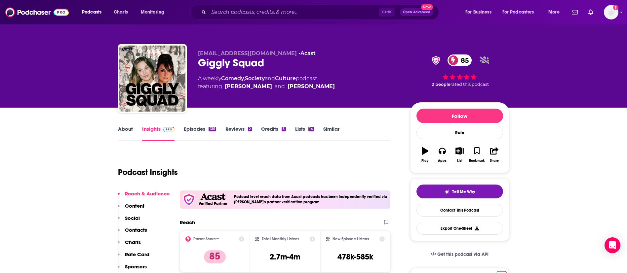
click at [195, 129] on link "Episodes 315" at bounding box center [200, 133] width 32 height 15
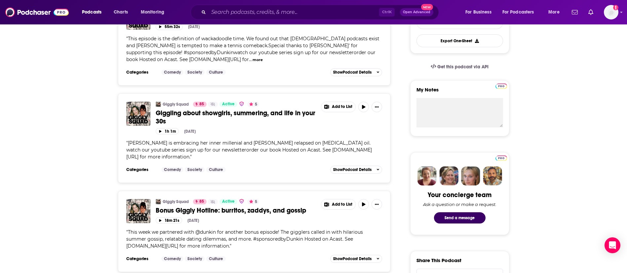
scroll to position [297, 0]
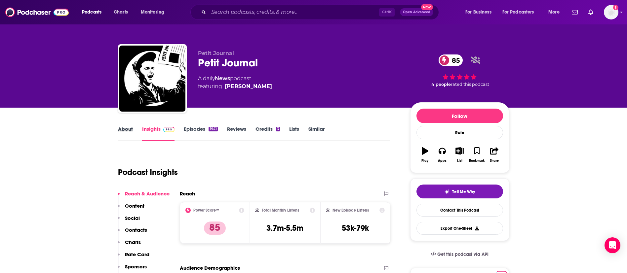
click at [134, 129] on div "About" at bounding box center [130, 133] width 24 height 15
click at [132, 130] on link "About" at bounding box center [125, 133] width 15 height 15
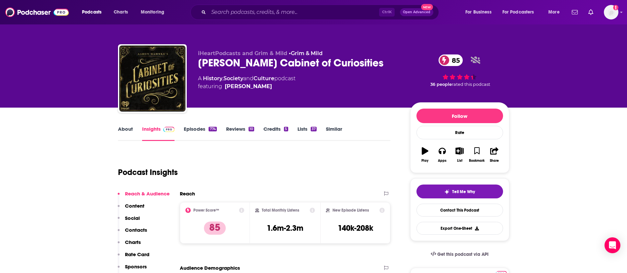
click at [130, 127] on link "About" at bounding box center [125, 133] width 15 height 15
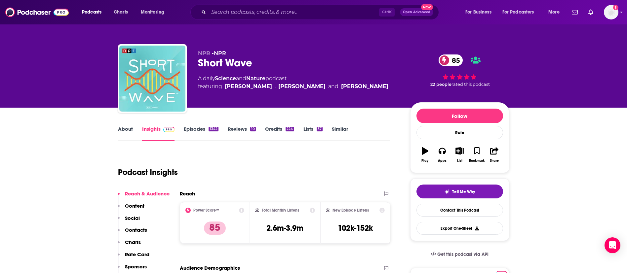
click at [128, 132] on link "About" at bounding box center [125, 133] width 15 height 15
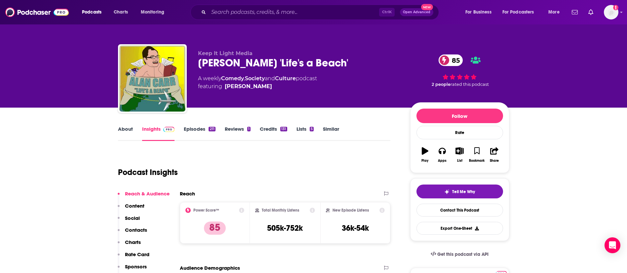
click at [125, 130] on link "About" at bounding box center [125, 133] width 15 height 15
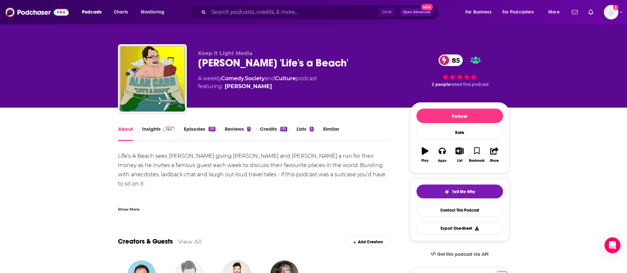
click at [203, 130] on link "Episodes 211" at bounding box center [199, 133] width 31 height 15
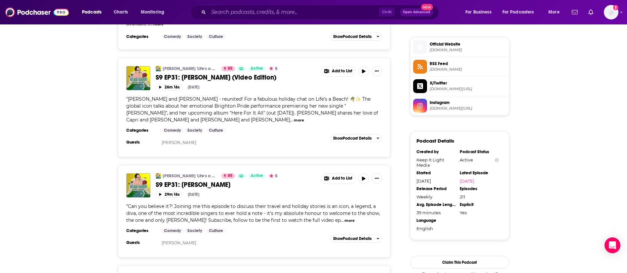
scroll to position [545, 0]
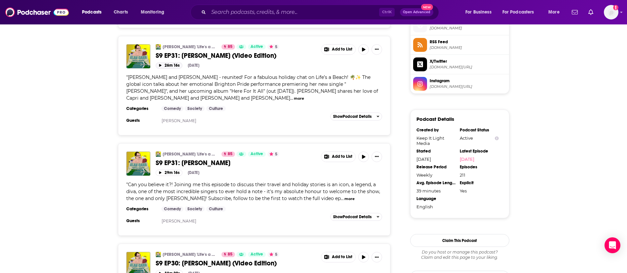
click at [161, 64] on icon "button" at bounding box center [160, 65] width 3 height 3
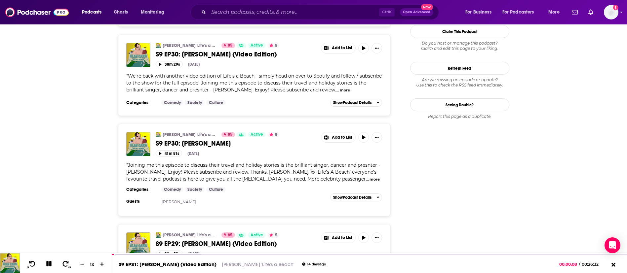
scroll to position [0, 0]
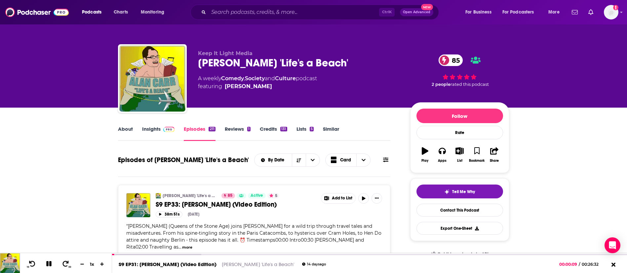
click at [155, 130] on link "Insights" at bounding box center [158, 133] width 33 height 15
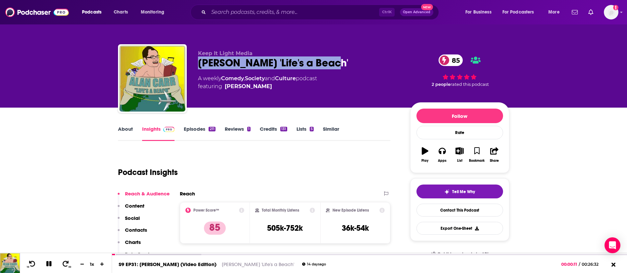
drag, startPoint x: 267, startPoint y: 62, endPoint x: 196, endPoint y: 63, distance: 71.0
click at [196, 63] on div "Keep It Light Media Alan Carr's 'Life's a Beach' 85 A weekly Comedy , Society a…" at bounding box center [313, 79] width 391 height 71
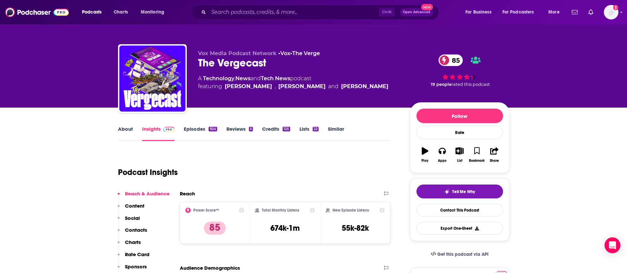
click at [132, 131] on link "About" at bounding box center [125, 133] width 15 height 15
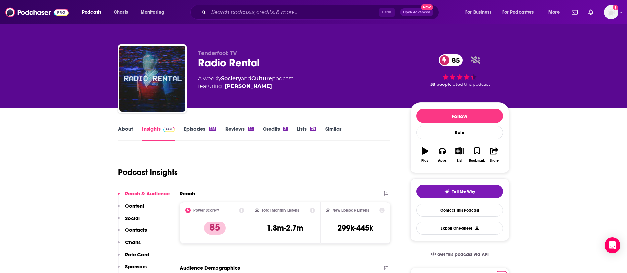
click at [120, 128] on link "About" at bounding box center [125, 133] width 15 height 15
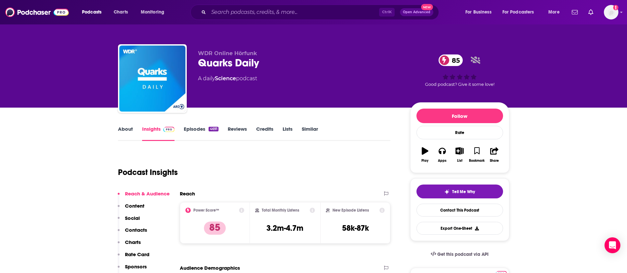
click at [130, 128] on link "About" at bounding box center [125, 133] width 15 height 15
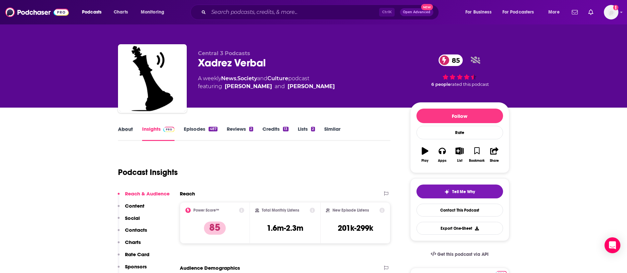
click at [136, 129] on div "About" at bounding box center [130, 133] width 24 height 15
click at [132, 130] on div "About" at bounding box center [130, 133] width 24 height 15
click at [132, 130] on link "About" at bounding box center [125, 133] width 15 height 15
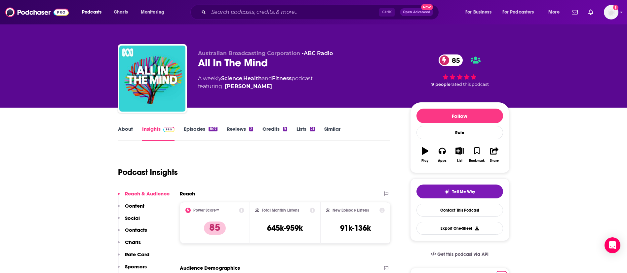
click at [129, 130] on link "About" at bounding box center [125, 133] width 15 height 15
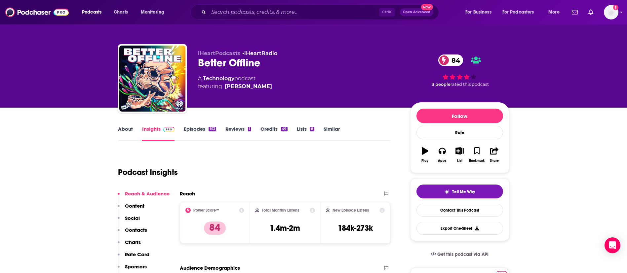
click at [127, 132] on link "About" at bounding box center [125, 133] width 15 height 15
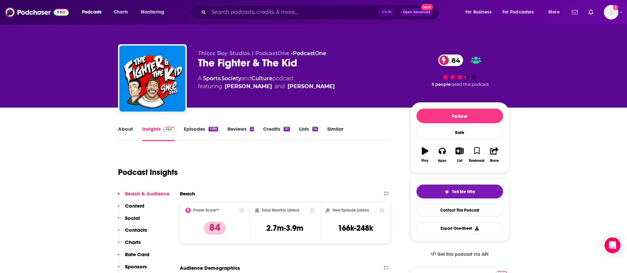
click at [131, 127] on link "About" at bounding box center [125, 133] width 15 height 15
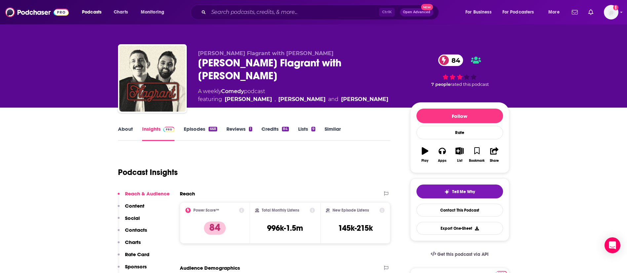
click at [125, 133] on link "About" at bounding box center [125, 133] width 15 height 15
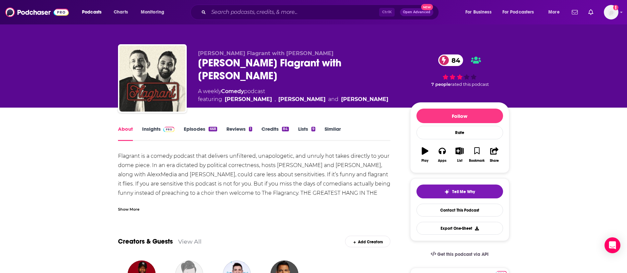
click at [192, 130] on link "Episodes 668" at bounding box center [200, 133] width 33 height 15
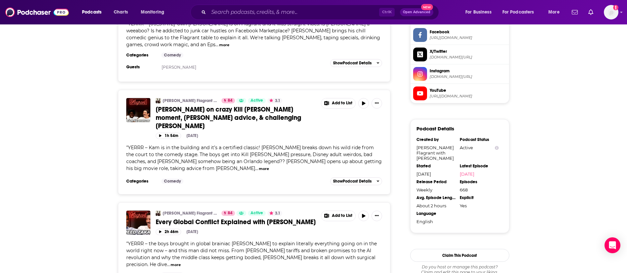
scroll to position [595, 0]
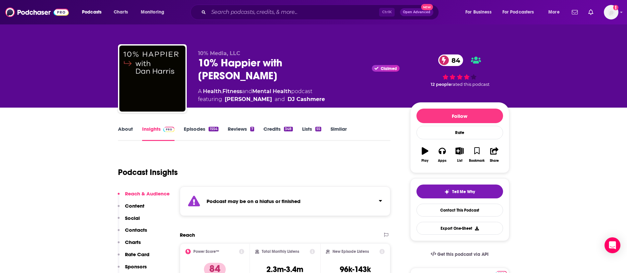
click at [198, 130] on link "Episodes 1554" at bounding box center [201, 133] width 34 height 15
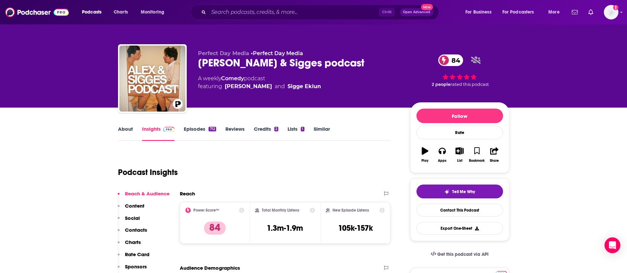
click at [124, 127] on link "About" at bounding box center [125, 133] width 15 height 15
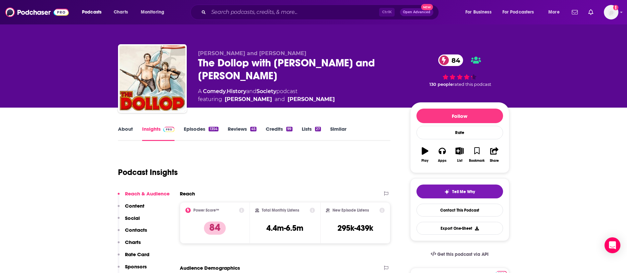
click at [132, 131] on link "About" at bounding box center [125, 133] width 15 height 15
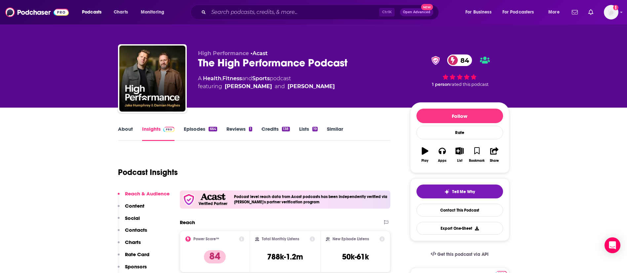
click at [120, 130] on link "About" at bounding box center [125, 133] width 15 height 15
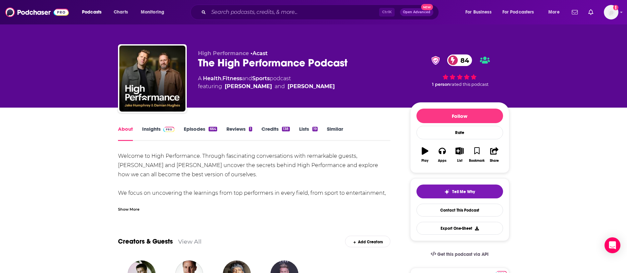
click at [196, 130] on link "Episodes 664" at bounding box center [200, 133] width 33 height 15
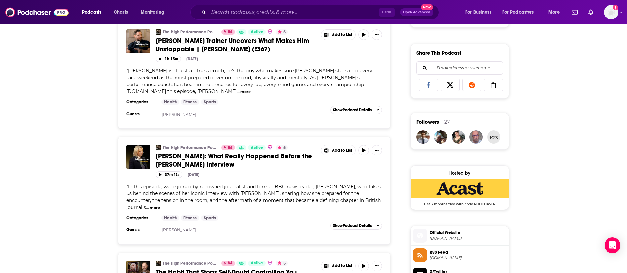
scroll to position [396, 0]
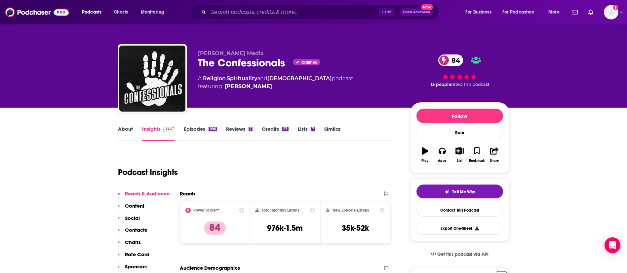
click at [126, 129] on link "About" at bounding box center [125, 133] width 15 height 15
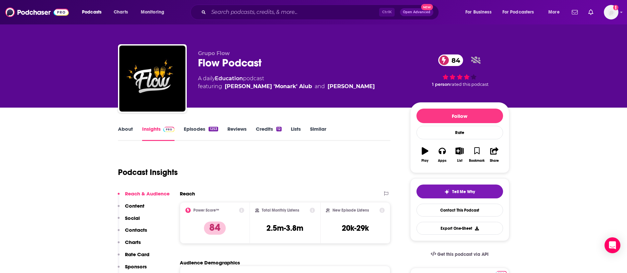
click at [130, 129] on link "About" at bounding box center [125, 133] width 15 height 15
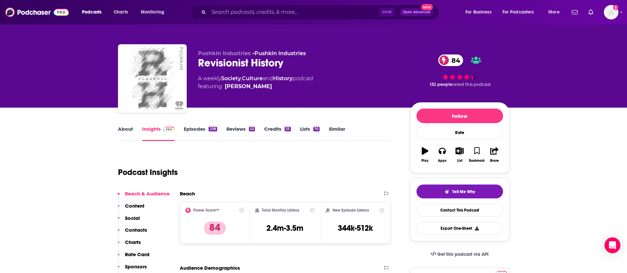
click at [124, 131] on link "About" at bounding box center [125, 133] width 15 height 15
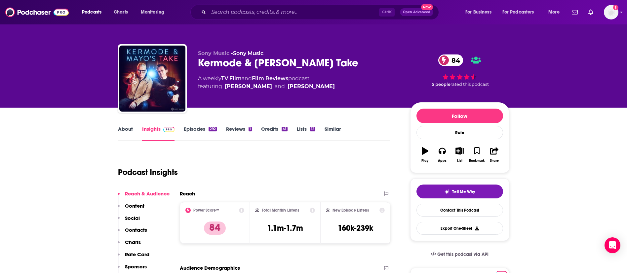
click at [125, 127] on link "About" at bounding box center [125, 133] width 15 height 15
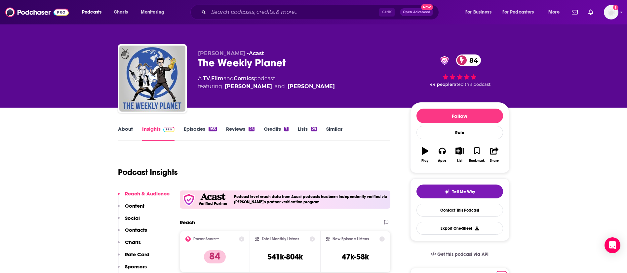
click at [132, 130] on div "About" at bounding box center [130, 133] width 24 height 15
click at [130, 130] on link "About" at bounding box center [125, 133] width 15 height 15
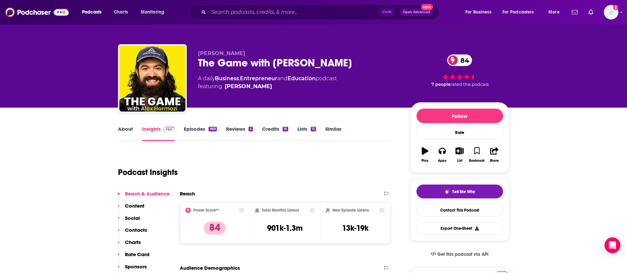
click at [130, 129] on link "About" at bounding box center [125, 133] width 15 height 15
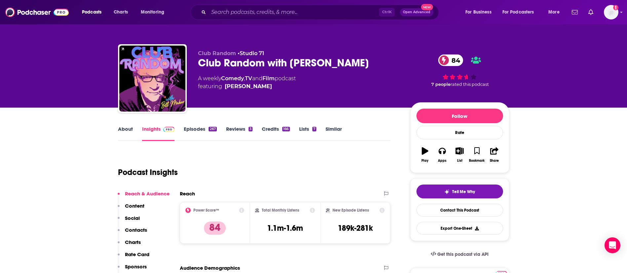
click at [127, 130] on link "About" at bounding box center [125, 133] width 15 height 15
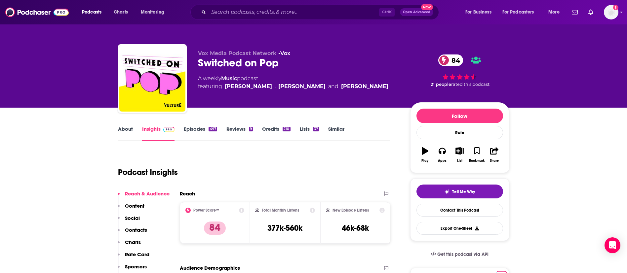
click at [199, 128] on link "Episodes 497" at bounding box center [200, 133] width 33 height 15
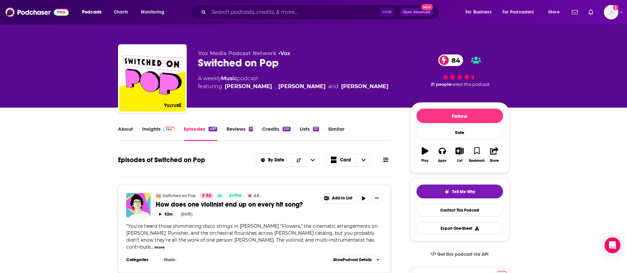
click at [153, 130] on link "Insights" at bounding box center [158, 133] width 33 height 15
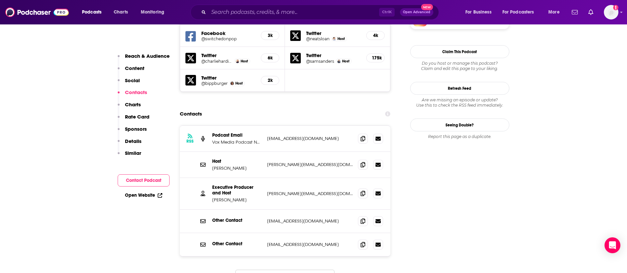
scroll to position [644, 0]
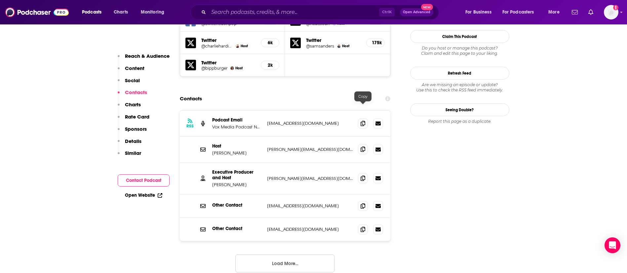
click at [364, 147] on icon at bounding box center [362, 149] width 5 height 5
click at [362, 175] on icon at bounding box center [362, 177] width 5 height 5
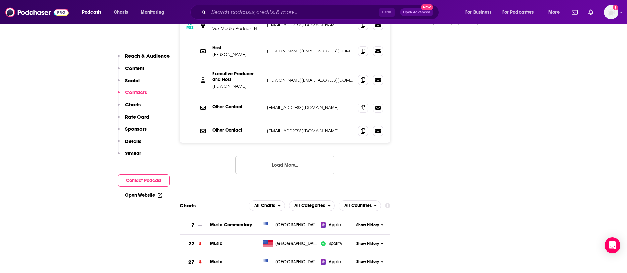
scroll to position [743, 0]
click at [295, 156] on button "Load More..." at bounding box center [284, 165] width 99 height 18
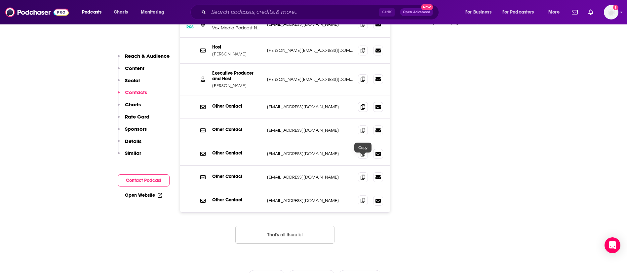
click at [361, 198] on icon at bounding box center [362, 200] width 5 height 5
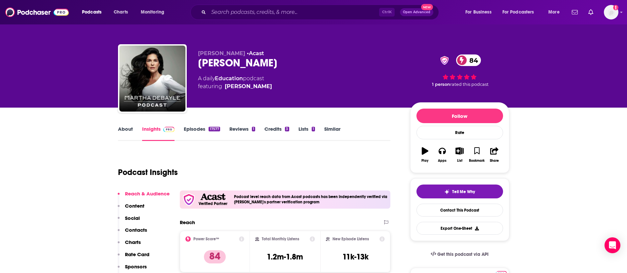
click at [126, 127] on link "About" at bounding box center [125, 133] width 15 height 15
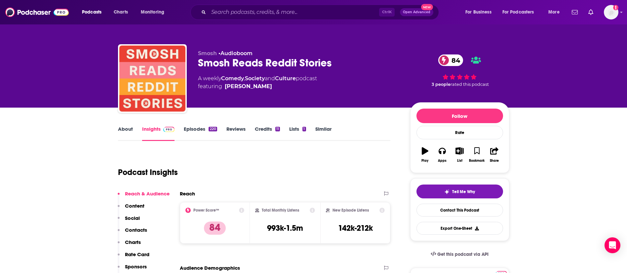
click at [128, 129] on link "About" at bounding box center [125, 133] width 15 height 15
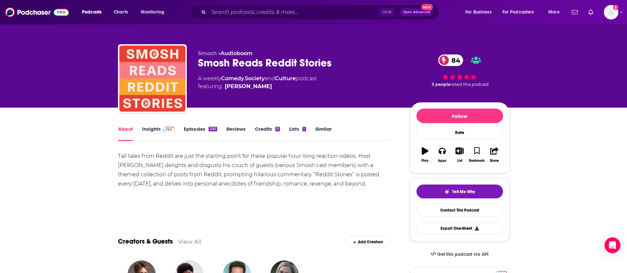
click at [192, 130] on link "Episodes 220" at bounding box center [200, 133] width 33 height 15
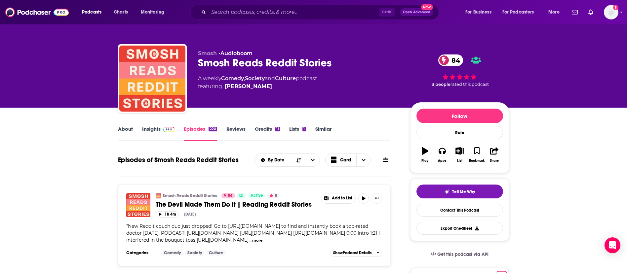
click at [150, 129] on link "Insights" at bounding box center [158, 133] width 33 height 15
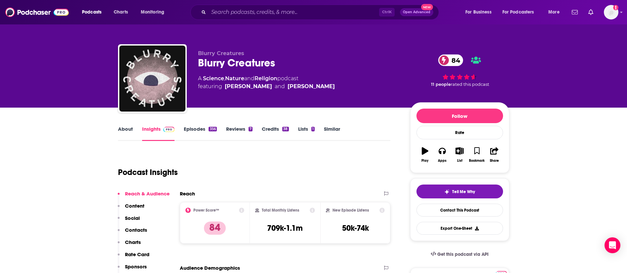
click at [126, 129] on link "About" at bounding box center [125, 133] width 15 height 15
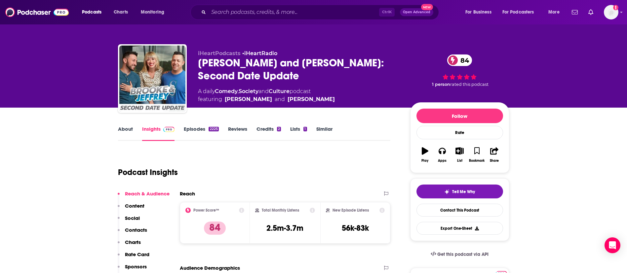
click at [125, 128] on link "About" at bounding box center [125, 133] width 15 height 15
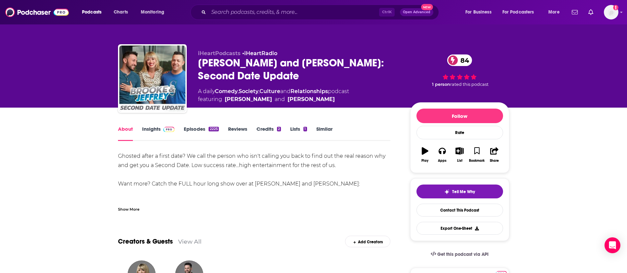
click at [192, 129] on link "Episodes 2225" at bounding box center [201, 133] width 35 height 15
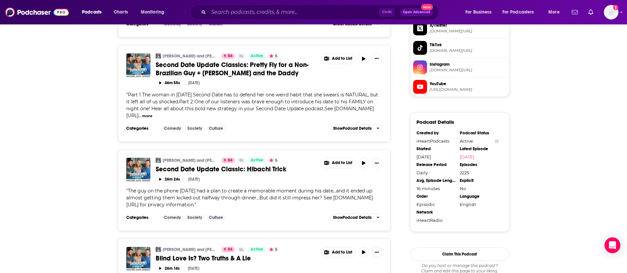
scroll to position [595, 0]
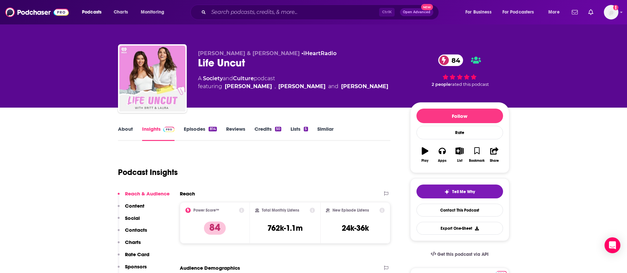
click at [129, 132] on link "About" at bounding box center [125, 133] width 15 height 15
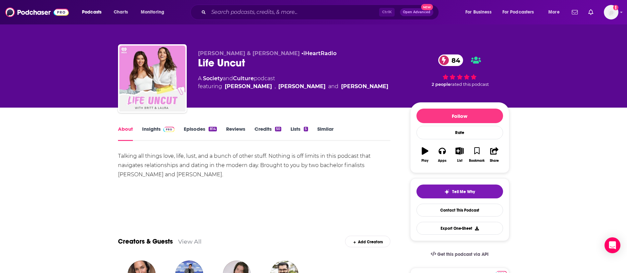
click at [198, 129] on link "Episodes 814" at bounding box center [200, 133] width 33 height 15
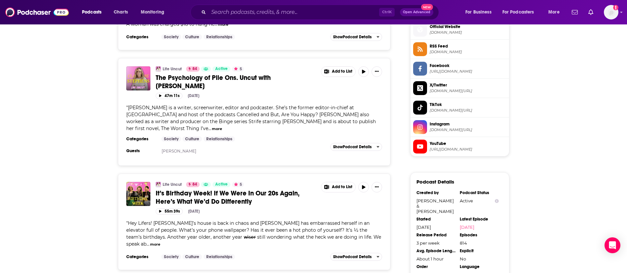
scroll to position [545, 0]
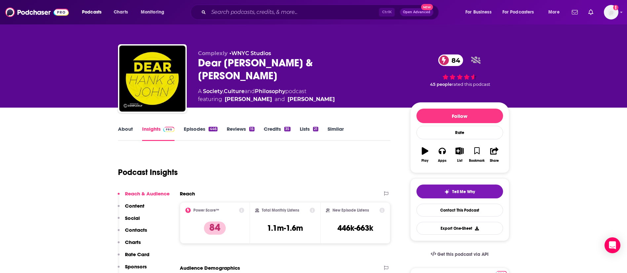
click at [202, 131] on link "Episodes 446" at bounding box center [200, 133] width 33 height 15
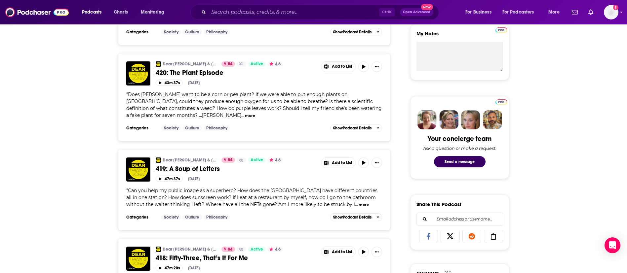
scroll to position [248, 0]
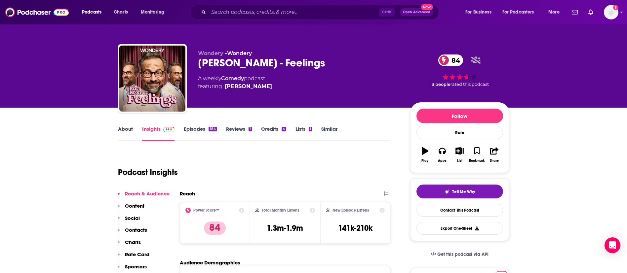
click at [131, 126] on link "About" at bounding box center [125, 133] width 15 height 15
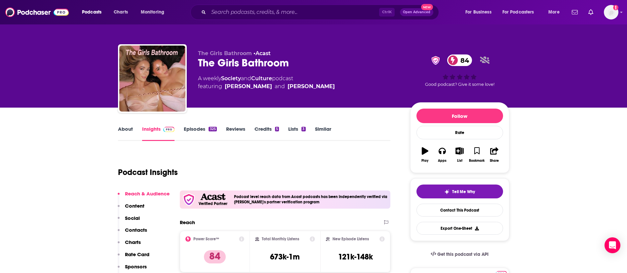
click at [198, 128] on link "Episodes 325" at bounding box center [200, 133] width 33 height 15
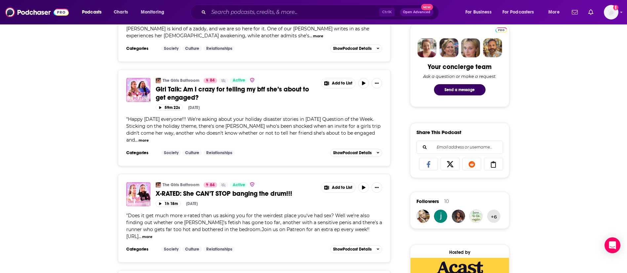
scroll to position [347, 0]
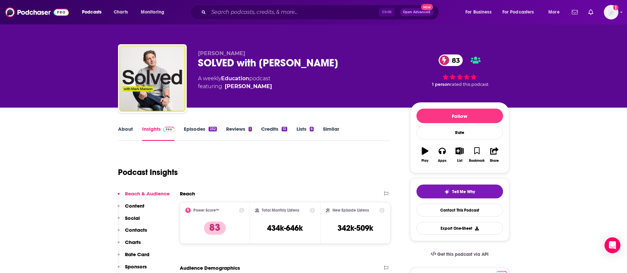
click at [127, 129] on link "About" at bounding box center [125, 133] width 15 height 15
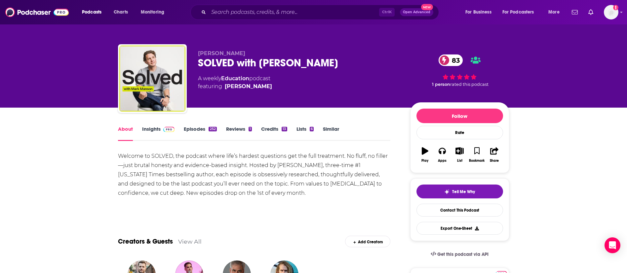
click at [190, 129] on link "Episodes 252" at bounding box center [200, 133] width 33 height 15
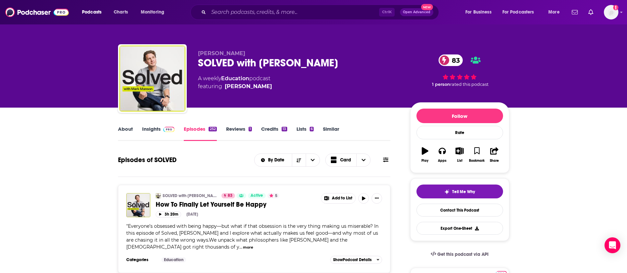
scroll to position [149, 0]
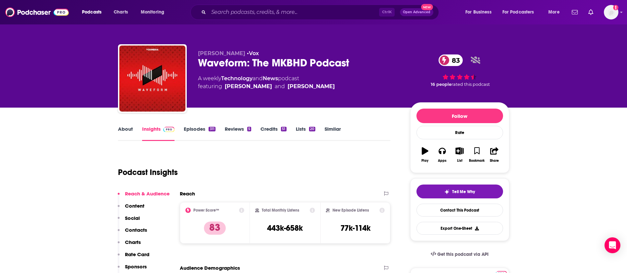
click at [131, 126] on link "About" at bounding box center [125, 133] width 15 height 15
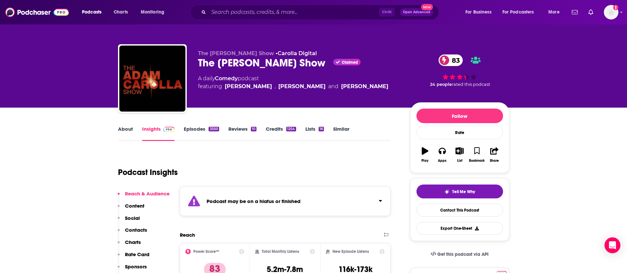
click at [123, 128] on link "About" at bounding box center [125, 133] width 15 height 15
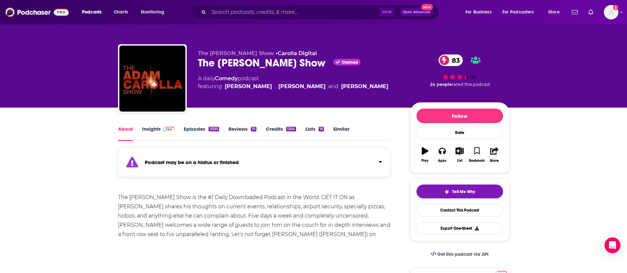
click at [190, 131] on link "Episodes 3550" at bounding box center [201, 133] width 35 height 15
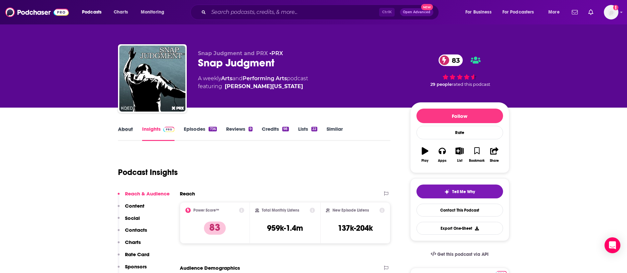
click at [133, 128] on div "About" at bounding box center [130, 133] width 24 height 15
click at [128, 129] on link "About" at bounding box center [125, 133] width 15 height 15
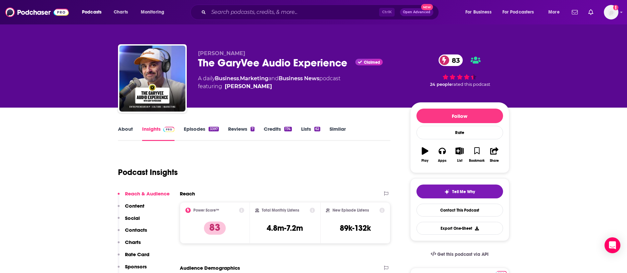
click at [125, 128] on link "About" at bounding box center [125, 133] width 15 height 15
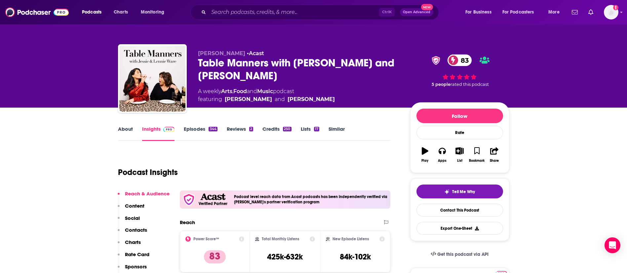
click at [128, 128] on link "About" at bounding box center [125, 133] width 15 height 15
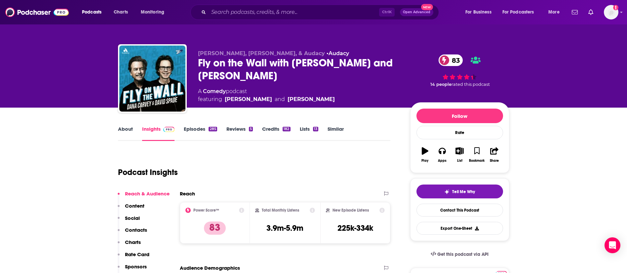
click at [128, 127] on link "About" at bounding box center [125, 133] width 15 height 15
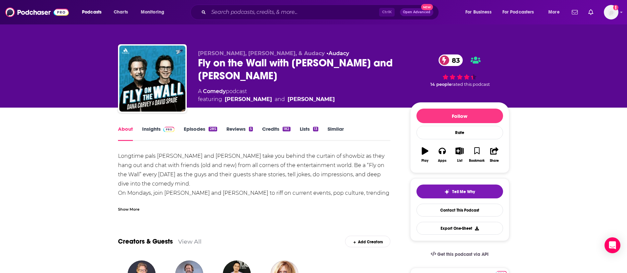
click at [198, 131] on link "Episodes 285" at bounding box center [200, 133] width 33 height 15
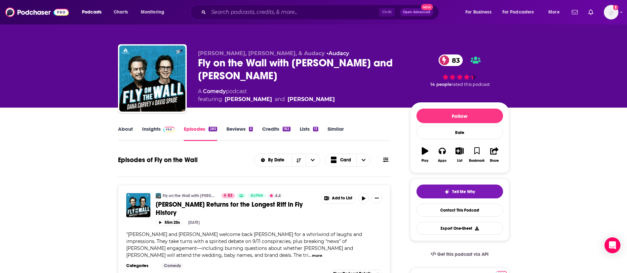
click at [158, 131] on link "Insights" at bounding box center [158, 133] width 33 height 15
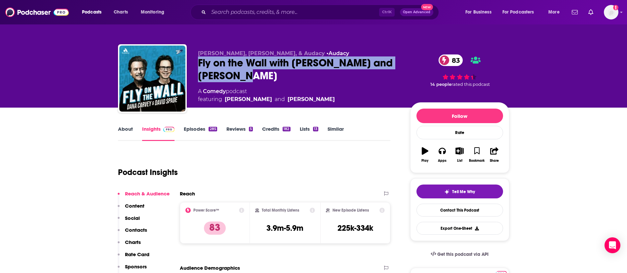
drag, startPoint x: 252, startPoint y: 73, endPoint x: 197, endPoint y: 63, distance: 56.8
click at [197, 63] on div "Dana Carvey, David Spade, & Audacy • Audacy Fly on the Wall with Dana Carvey an…" at bounding box center [313, 79] width 391 height 71
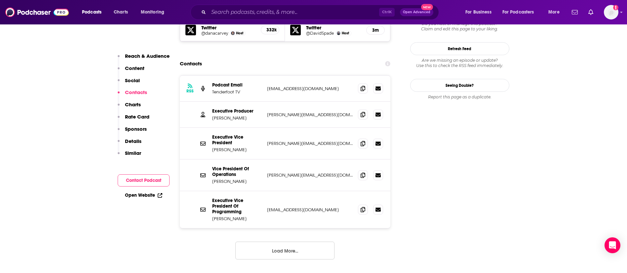
scroll to position [595, 0]
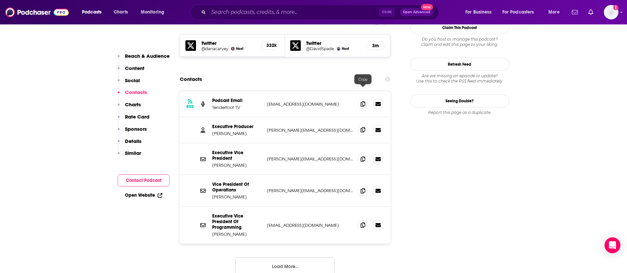
click at [364, 127] on icon at bounding box center [362, 129] width 5 height 5
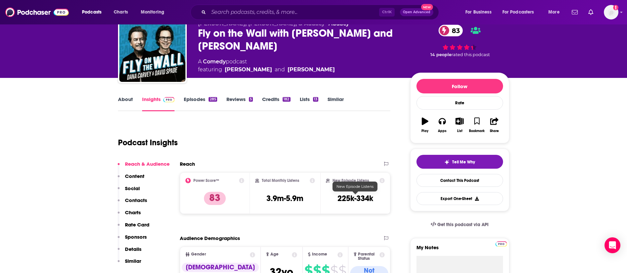
scroll to position [0, 0]
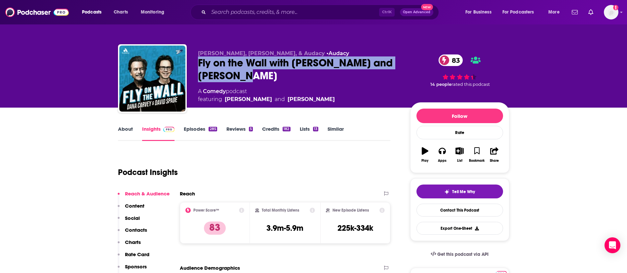
drag, startPoint x: 200, startPoint y: 63, endPoint x: 277, endPoint y: 77, distance: 78.2
click at [277, 77] on div "Fly on the Wall with Dana Carvey and David Spade 83" at bounding box center [299, 69] width 202 height 26
copy h2 "Fly on the Wall with Dana Carvey and David Spade"
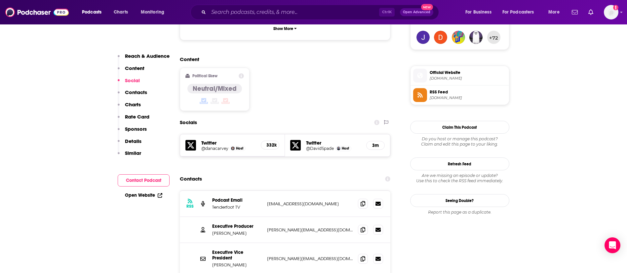
scroll to position [496, 0]
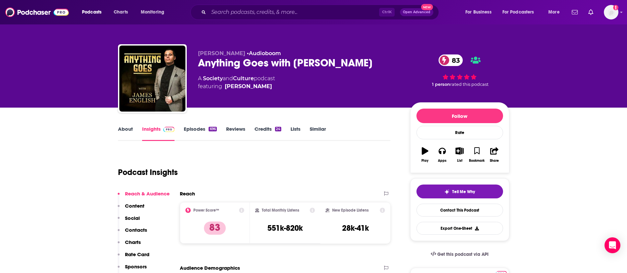
click at [129, 129] on link "About" at bounding box center [125, 133] width 15 height 15
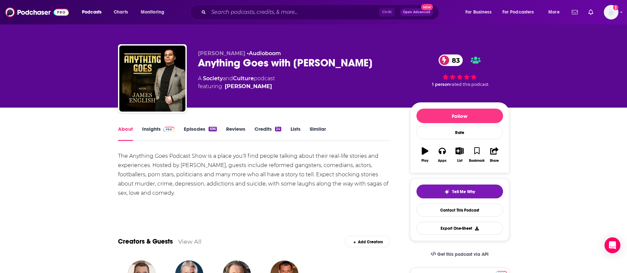
click at [191, 131] on link "Episodes 696" at bounding box center [200, 133] width 33 height 15
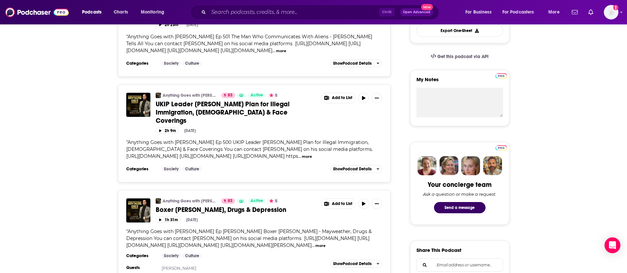
scroll to position [198, 0]
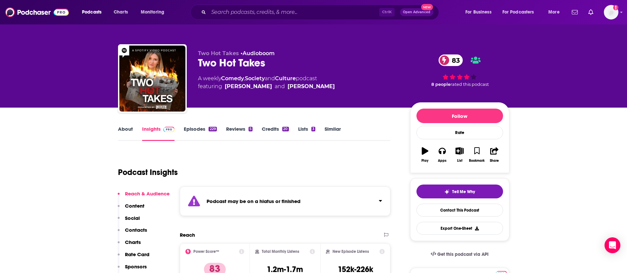
click at [132, 129] on link "About" at bounding box center [125, 133] width 15 height 15
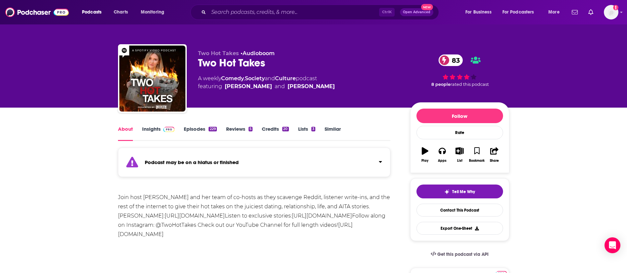
click at [193, 130] on link "Episodes 229" at bounding box center [200, 133] width 33 height 15
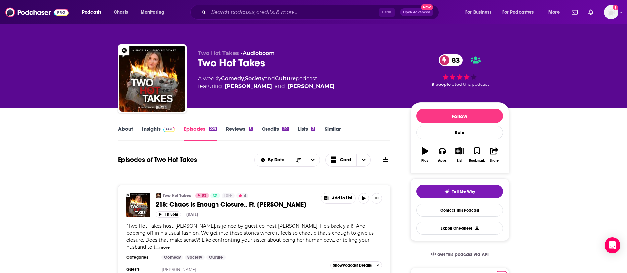
drag, startPoint x: 156, startPoint y: 133, endPoint x: 313, endPoint y: 7, distance: 201.8
click at [156, 133] on link "Insights" at bounding box center [158, 133] width 33 height 15
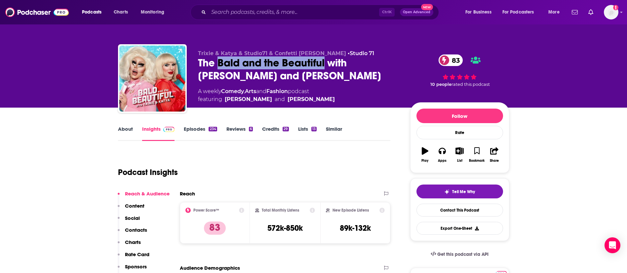
drag, startPoint x: 219, startPoint y: 61, endPoint x: 325, endPoint y: 64, distance: 106.1
click at [325, 64] on div "The Bald and the Beautiful with Trixie and Katya 83" at bounding box center [299, 69] width 202 height 26
copy h2 "Bald and the Beautiful"
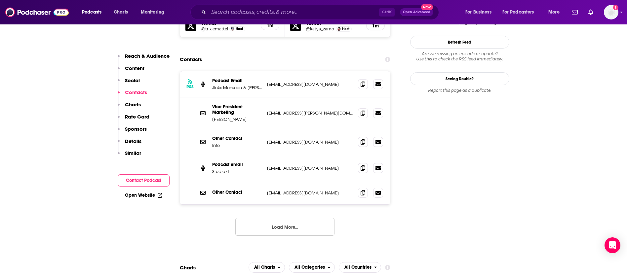
scroll to position [595, 0]
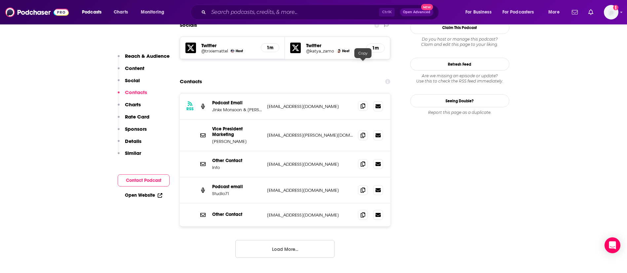
click at [366, 101] on span at bounding box center [363, 106] width 10 height 10
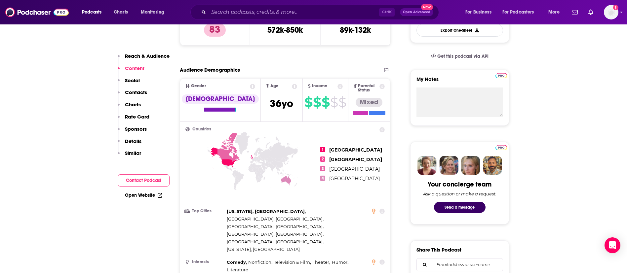
scroll to position [0, 0]
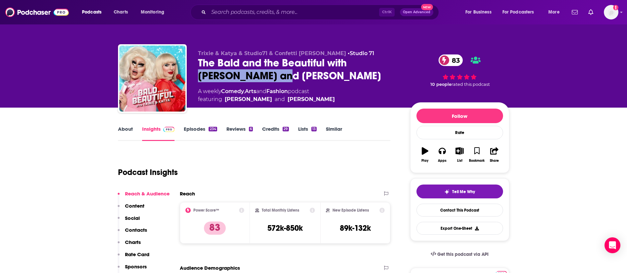
copy h2 "Trixie and Katya"
drag, startPoint x: 351, startPoint y: 64, endPoint x: 249, endPoint y: 77, distance: 102.3
click at [249, 77] on div "The Bald and the Beautiful with Trixie and Katya 83" at bounding box center [299, 69] width 202 height 26
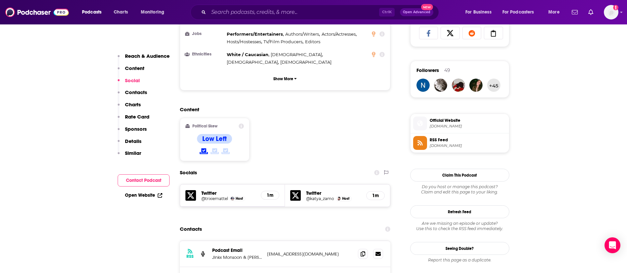
scroll to position [496, 0]
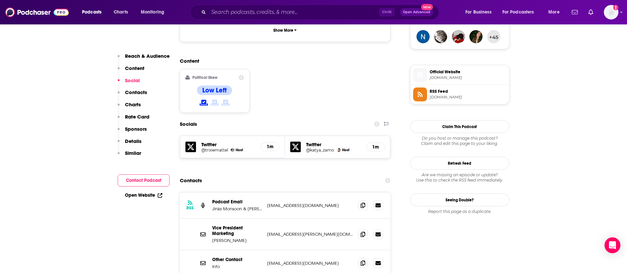
drag, startPoint x: 237, startPoint y: 201, endPoint x: 210, endPoint y: 202, distance: 26.1
click at [210, 219] on div "Vice President Marketing Torben Glander torben.glander@studio71.com torben.glan…" at bounding box center [285, 235] width 211 height 32
copy p "Torben Glander"
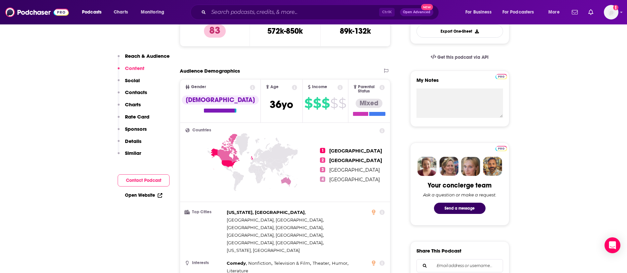
scroll to position [0, 0]
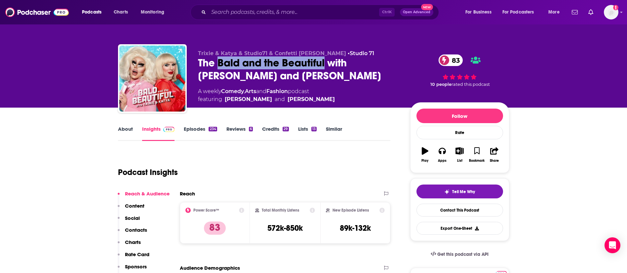
drag, startPoint x: 218, startPoint y: 61, endPoint x: 324, endPoint y: 63, distance: 105.7
click at [324, 63] on div "The Bald and the Beautiful with Trixie and Katya 83" at bounding box center [299, 69] width 202 height 26
copy h2 "Bald and the Beautiful"
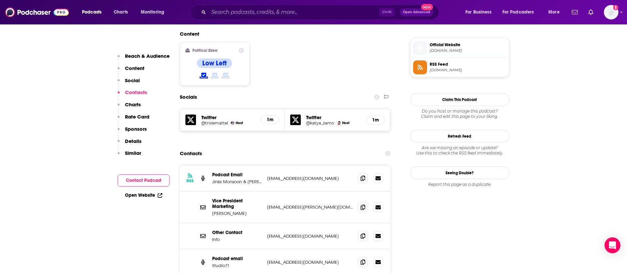
scroll to position [545, 0]
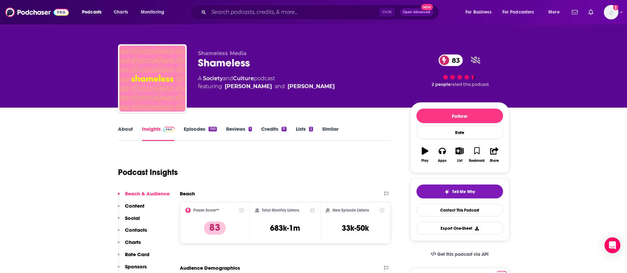
click at [127, 129] on link "About" at bounding box center [125, 133] width 15 height 15
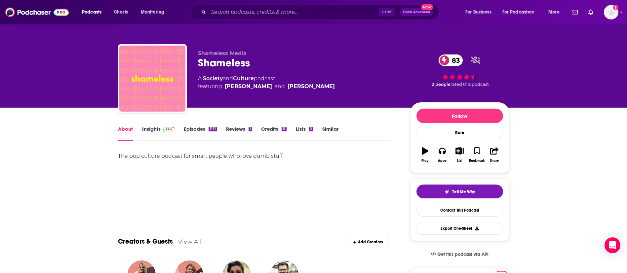
click at [192, 127] on link "Episodes 1151" at bounding box center [200, 133] width 33 height 15
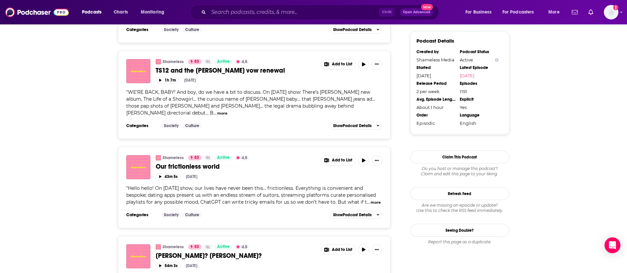
scroll to position [644, 0]
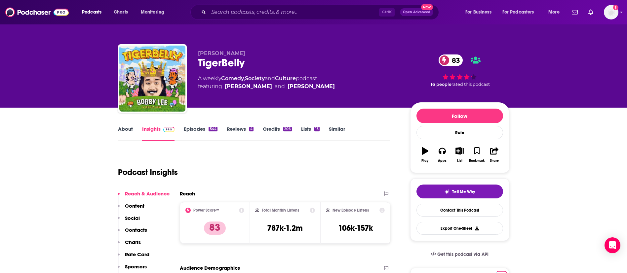
click at [197, 128] on link "Episodes 544" at bounding box center [200, 133] width 33 height 15
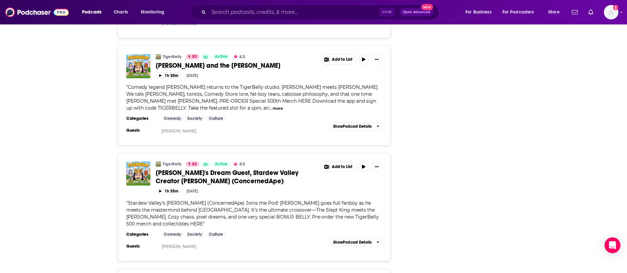
scroll to position [2180, 0]
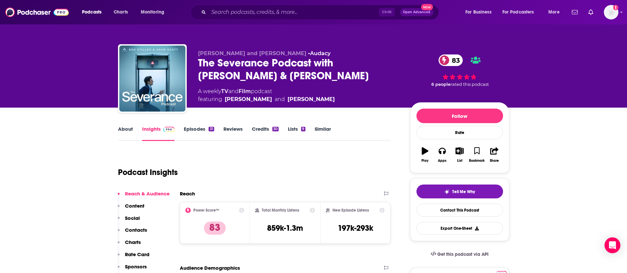
click at [130, 133] on link "About" at bounding box center [125, 133] width 15 height 15
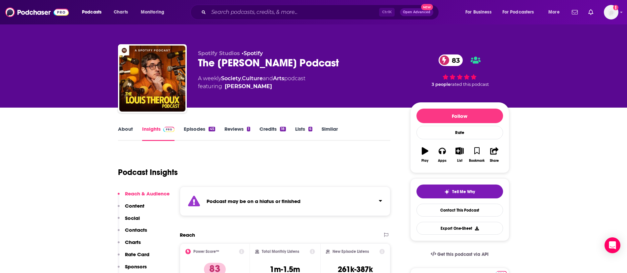
click at [124, 130] on link "About" at bounding box center [125, 133] width 15 height 15
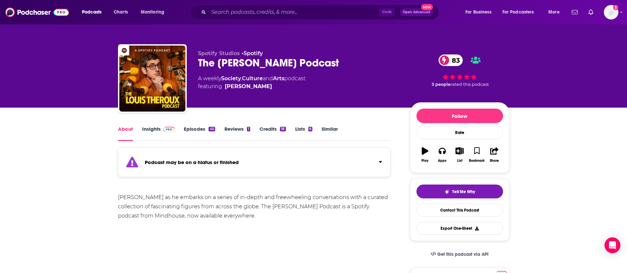
click at [191, 130] on link "Episodes 45" at bounding box center [199, 133] width 31 height 15
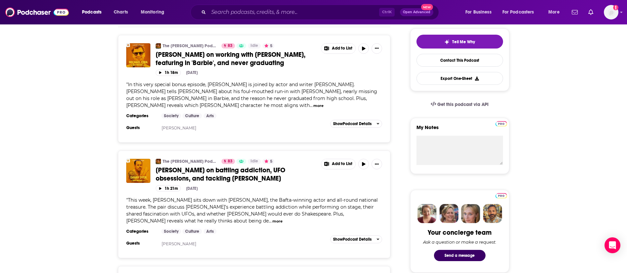
scroll to position [50, 0]
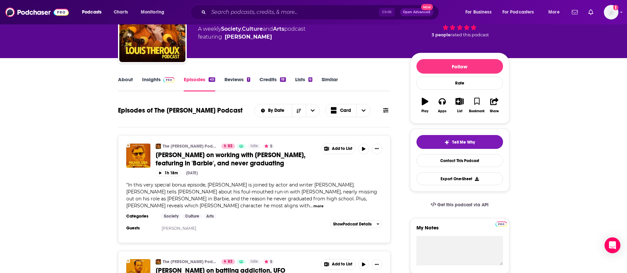
click at [425, 101] on icon "button" at bounding box center [425, 101] width 7 height 7
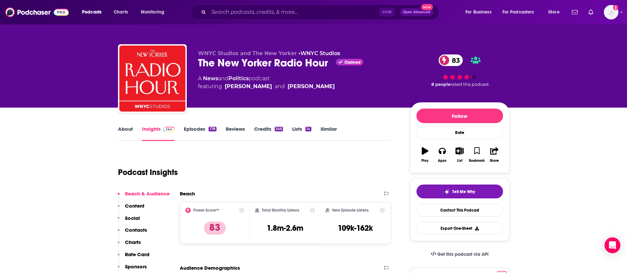
click at [126, 128] on link "About" at bounding box center [125, 133] width 15 height 15
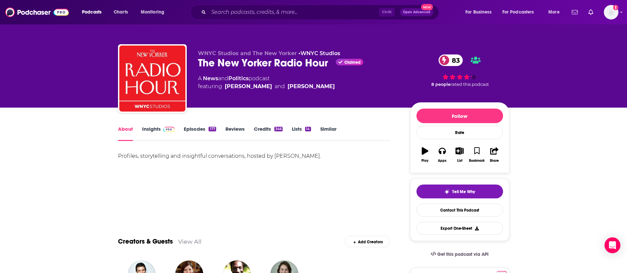
click at [194, 130] on link "Episodes 177" at bounding box center [200, 133] width 32 height 15
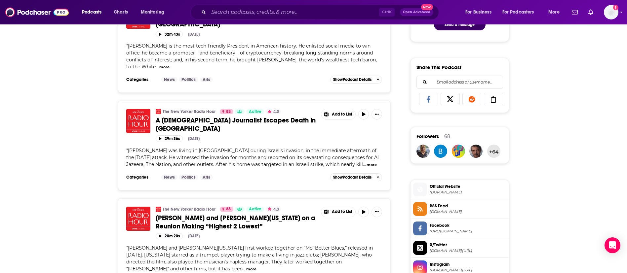
scroll to position [396, 0]
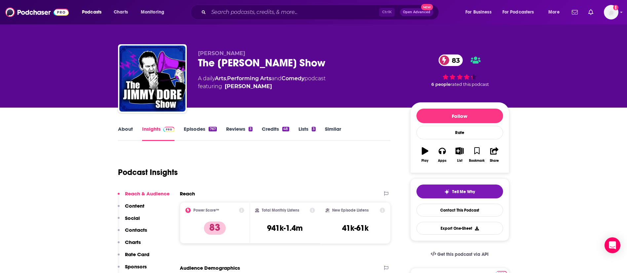
click at [127, 131] on link "About" at bounding box center [125, 133] width 15 height 15
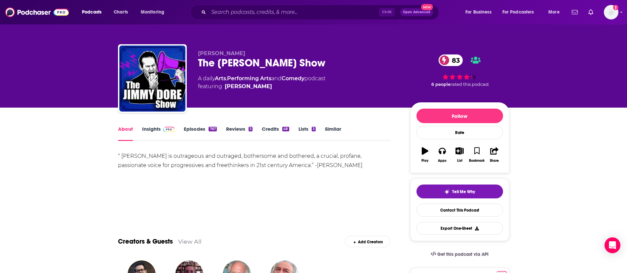
click at [194, 128] on link "Episodes 767" at bounding box center [200, 133] width 33 height 15
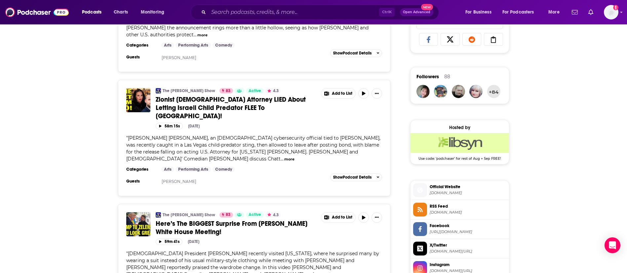
scroll to position [446, 0]
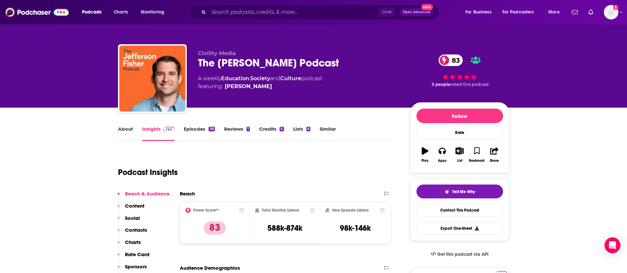
click at [122, 129] on link "About" at bounding box center [125, 133] width 15 height 15
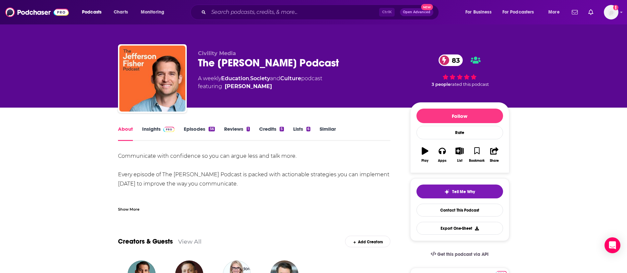
click at [207, 130] on link "Episodes 56" at bounding box center [199, 133] width 31 height 15
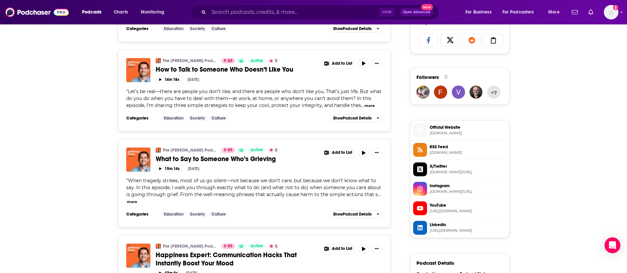
scroll to position [496, 0]
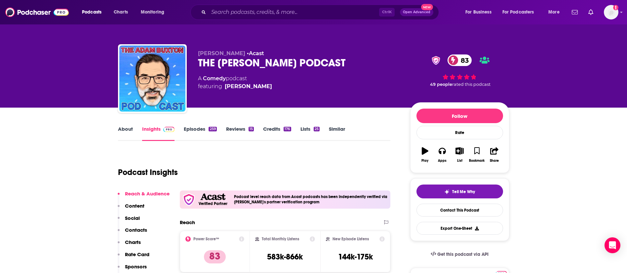
click at [122, 130] on link "About" at bounding box center [125, 133] width 15 height 15
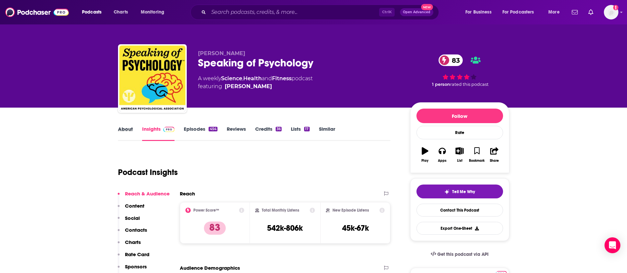
click at [132, 129] on div "About" at bounding box center [130, 133] width 24 height 15
click at [130, 130] on link "About" at bounding box center [125, 133] width 15 height 15
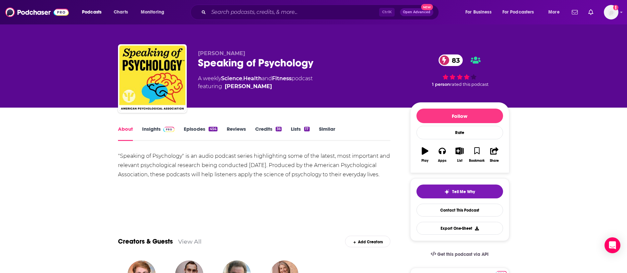
click at [201, 131] on link "Episodes 454" at bounding box center [200, 133] width 33 height 15
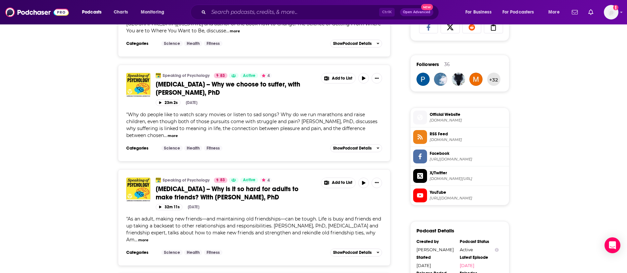
scroll to position [545, 0]
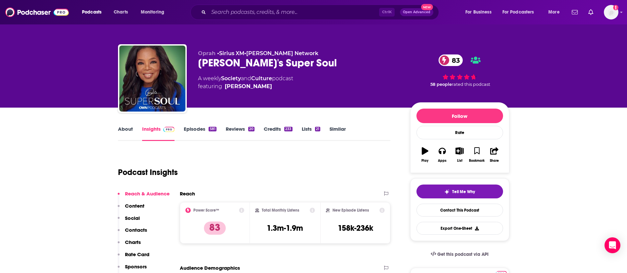
click at [195, 130] on link "Episodes 581" at bounding box center [200, 133] width 32 height 15
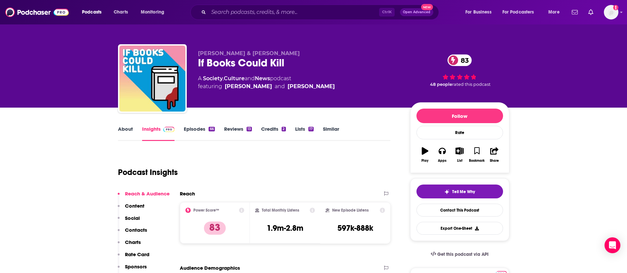
click at [122, 130] on link "About" at bounding box center [125, 133] width 15 height 15
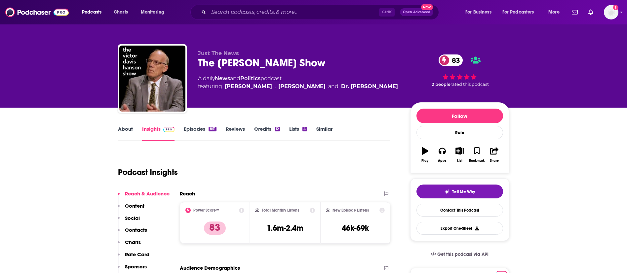
click at [127, 132] on link "About" at bounding box center [125, 133] width 15 height 15
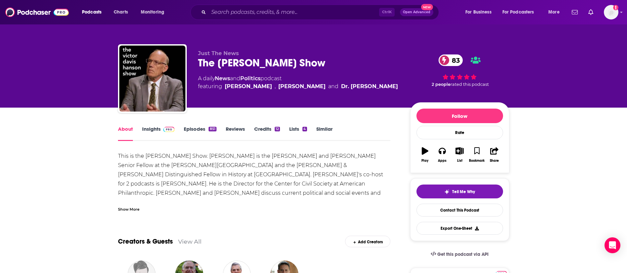
click at [195, 129] on link "Episodes 851" at bounding box center [200, 133] width 32 height 15
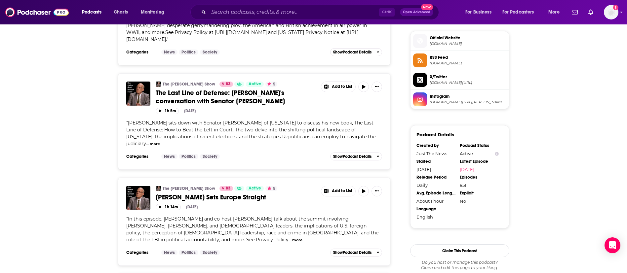
scroll to position [545, 0]
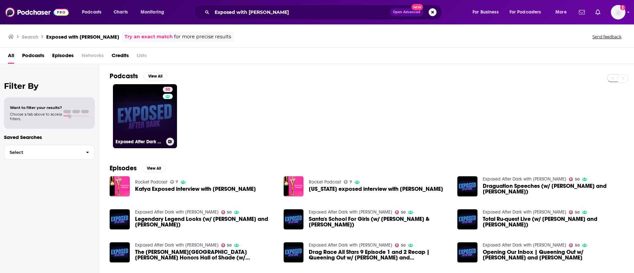
click at [156, 127] on link "50 Exposed After Dark with [PERSON_NAME]" at bounding box center [145, 116] width 64 height 64
